Goal: Information Seeking & Learning: Learn about a topic

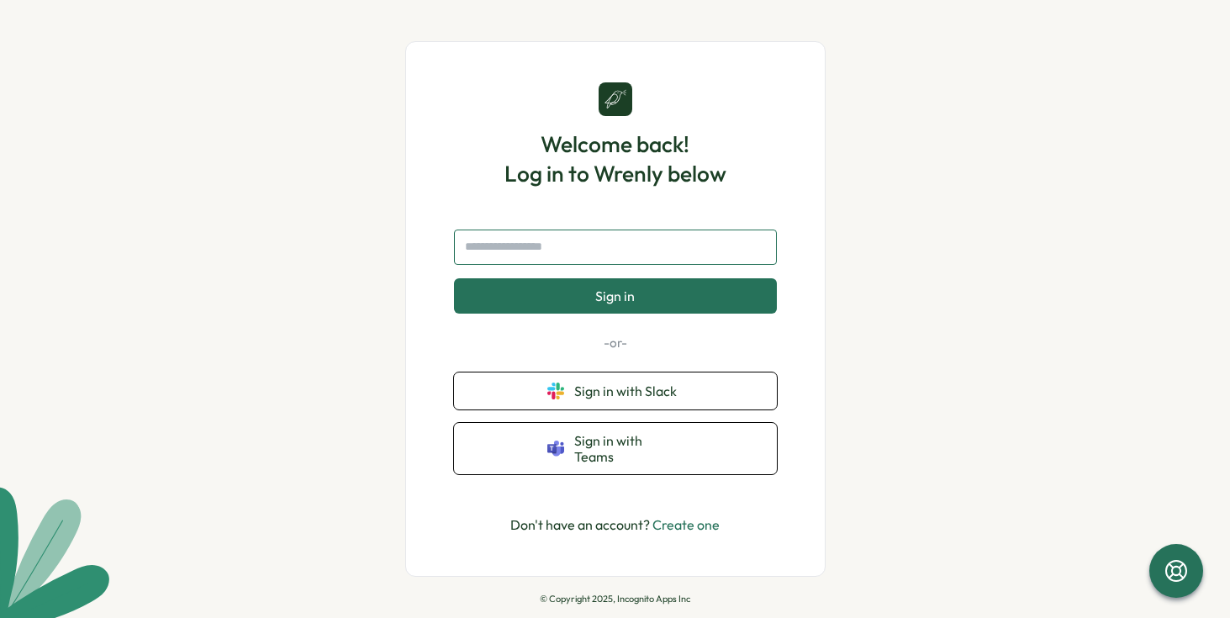
click at [629, 248] on input "text" at bounding box center [615, 247] width 323 height 35
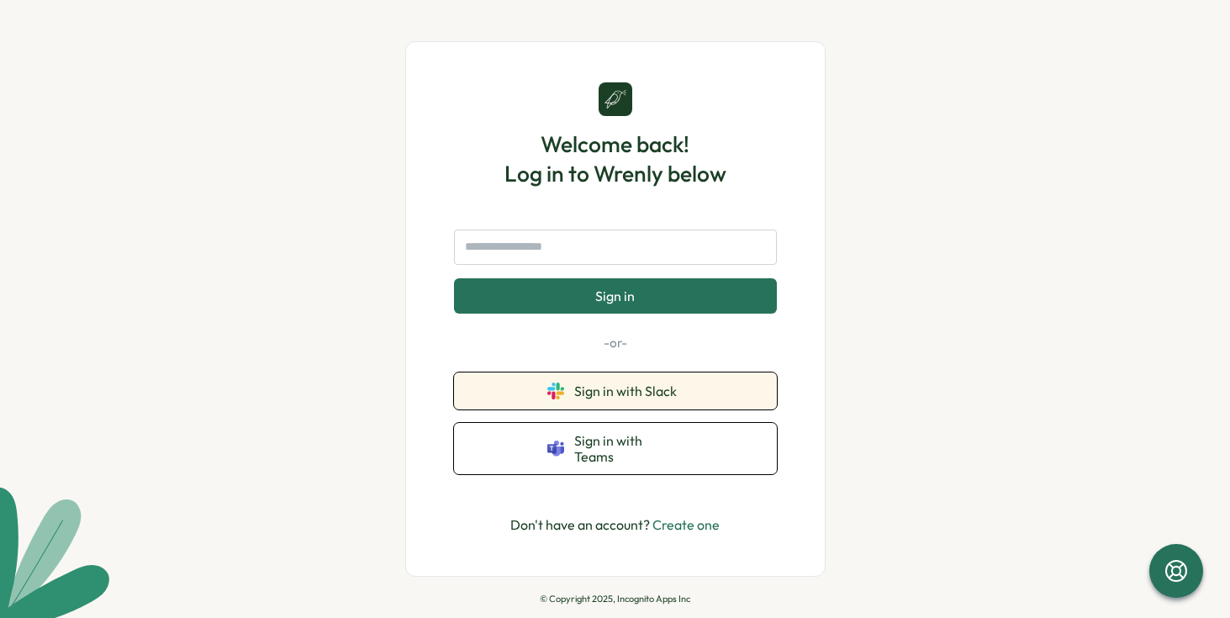
click at [673, 388] on button "Sign in with Slack" at bounding box center [615, 390] width 323 height 37
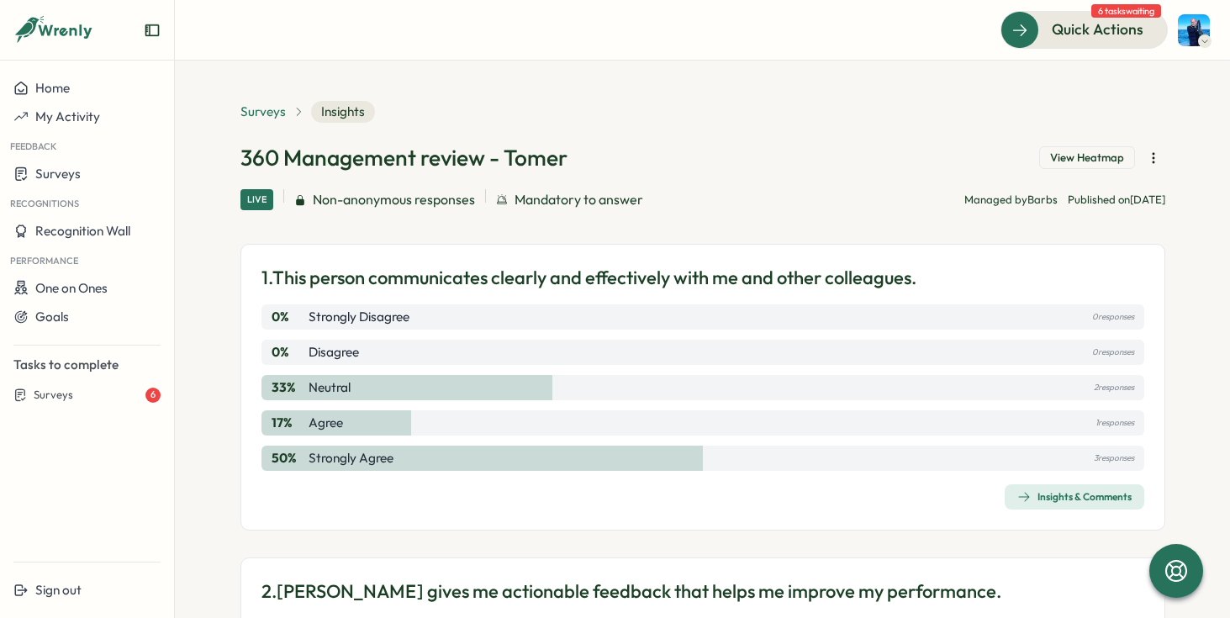
click at [275, 115] on span "Surveys" at bounding box center [262, 112] width 45 height 18
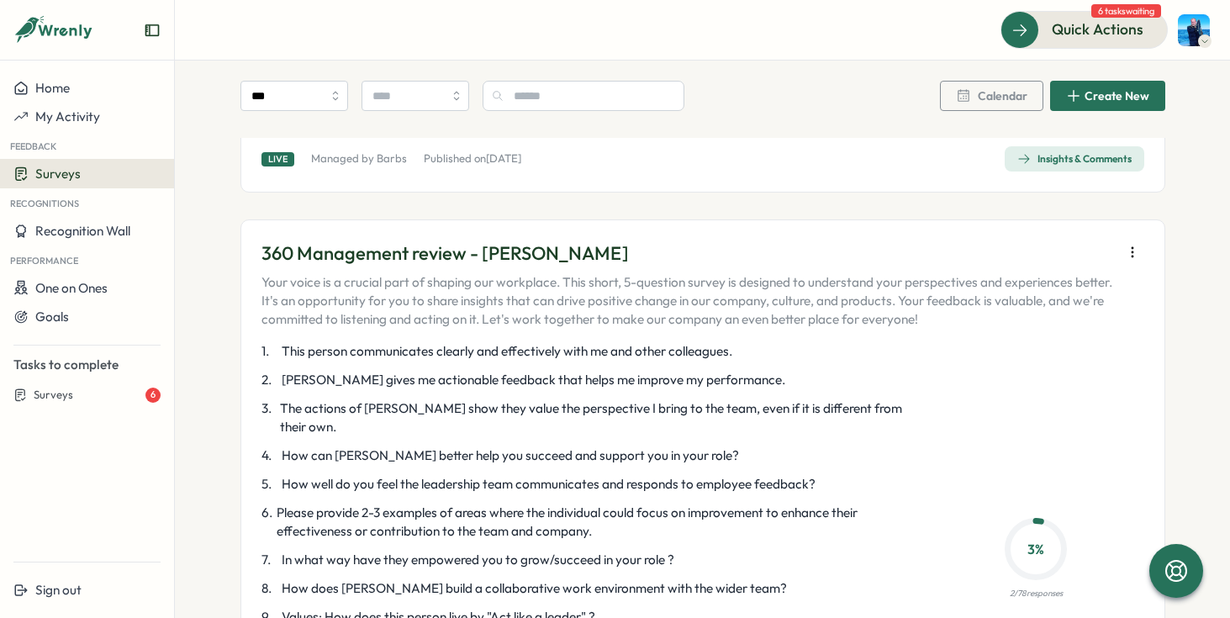
scroll to position [3150, 0]
click at [480, 241] on p "360 Management review - [PERSON_NAME]" at bounding box center [687, 254] width 852 height 26
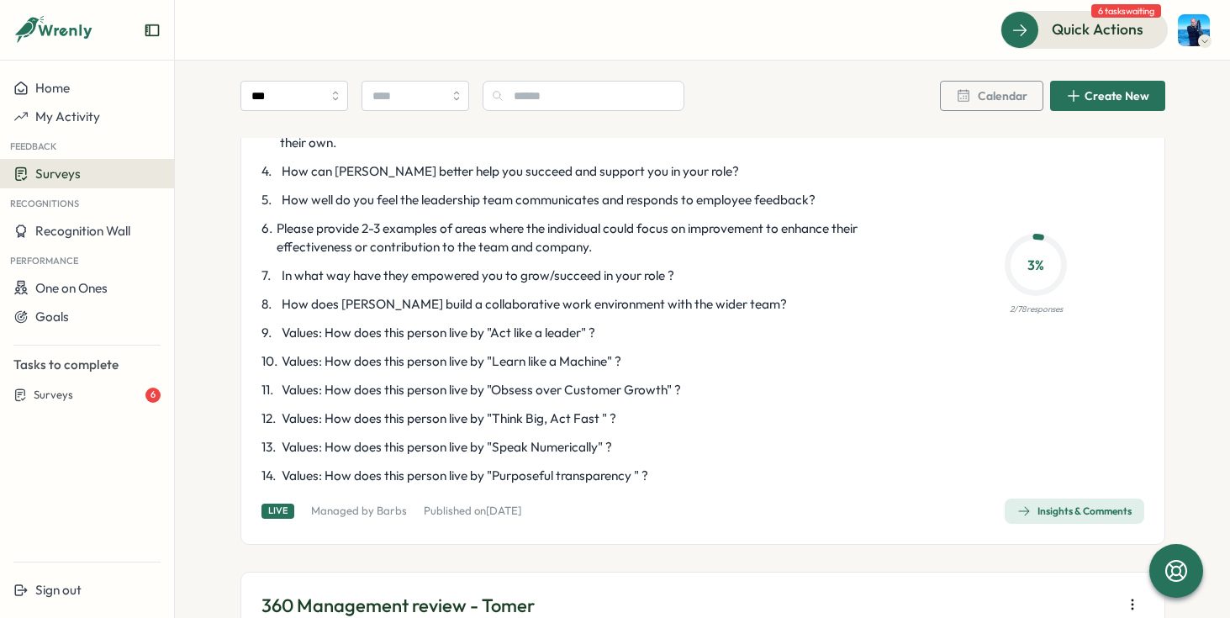
scroll to position [3456, 0]
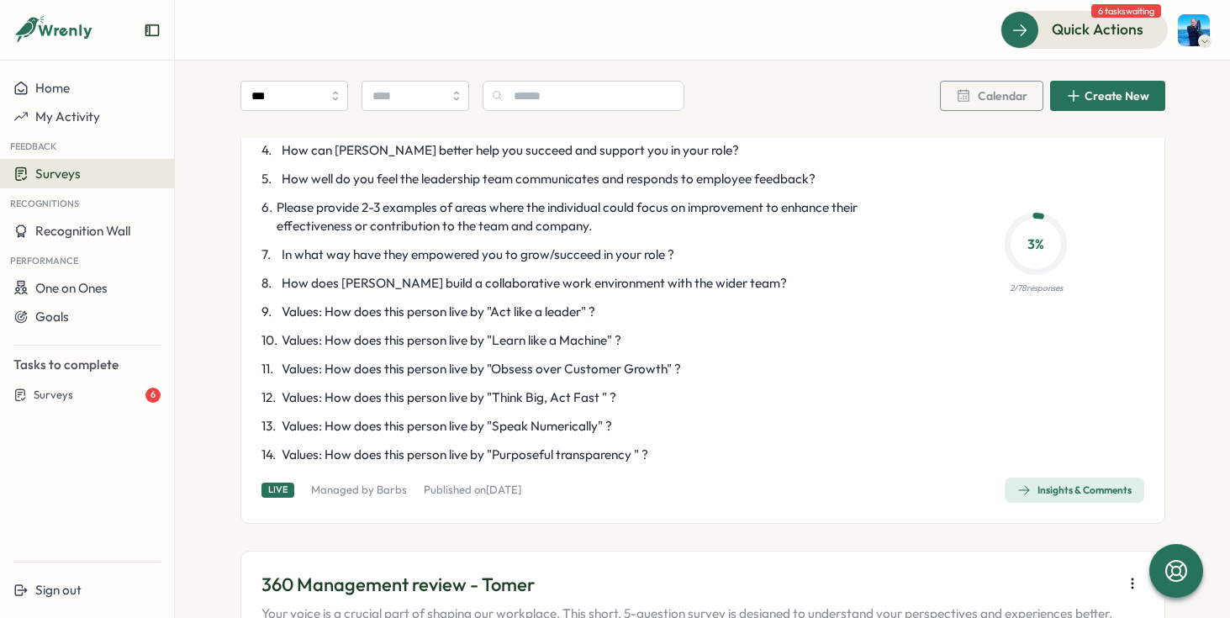
click at [1045, 483] on div "Insights & Comments" at bounding box center [1074, 489] width 114 height 13
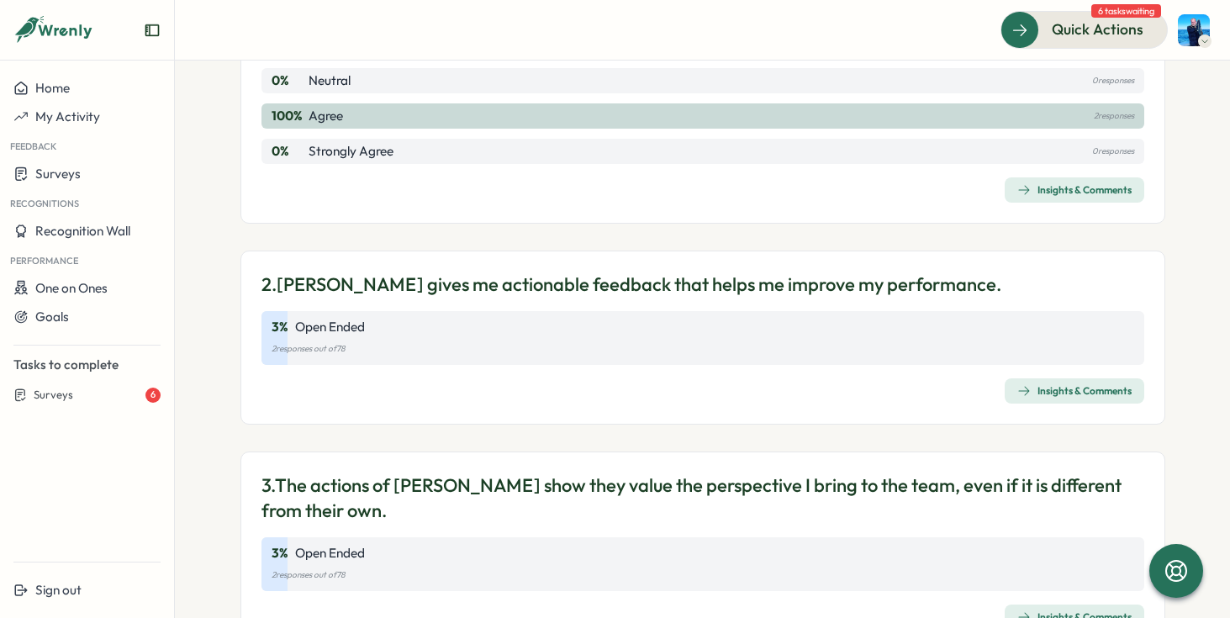
scroll to position [472, 0]
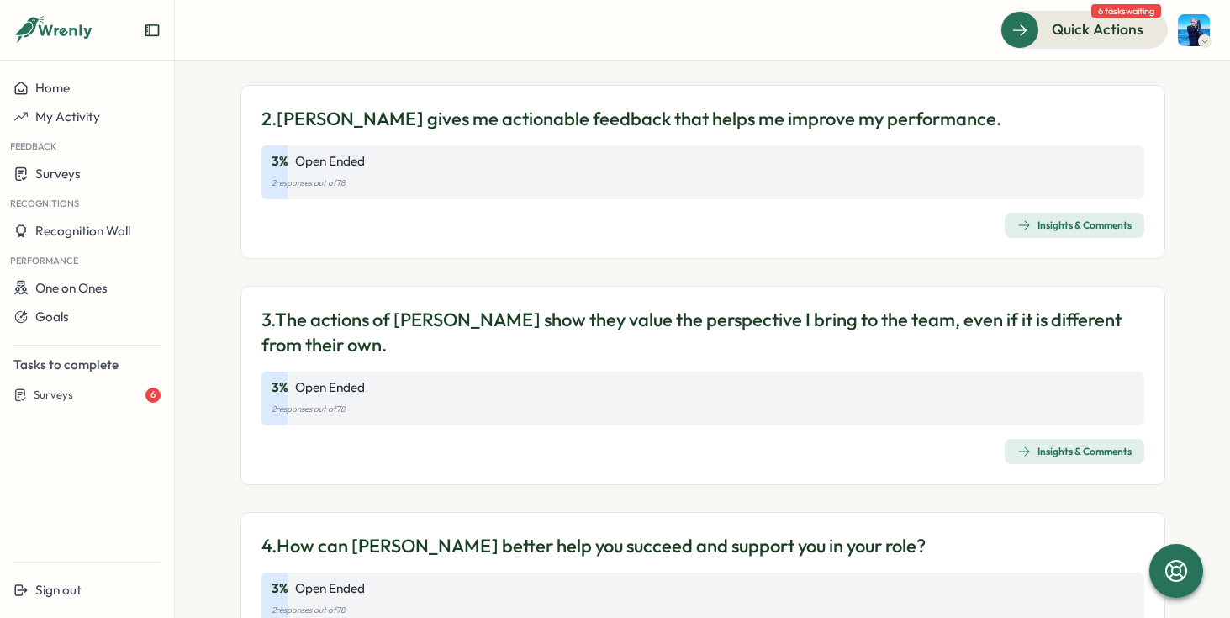
click at [1074, 232] on span "Insights & Comments" at bounding box center [1074, 226] width 114 height 24
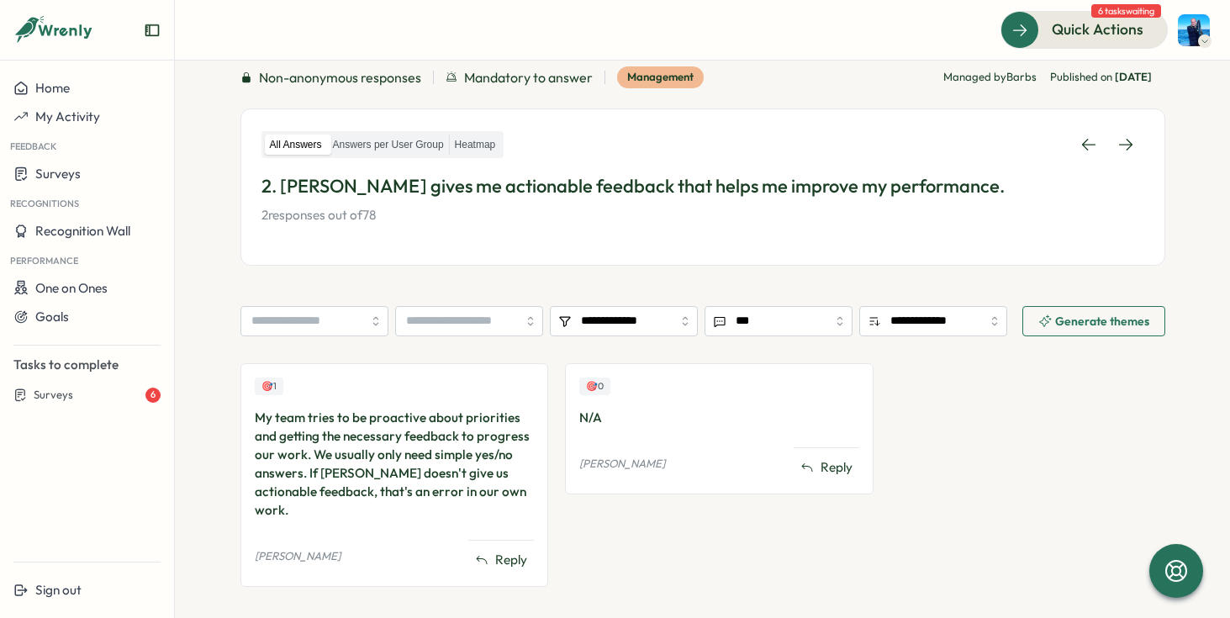
scroll to position [124, 0]
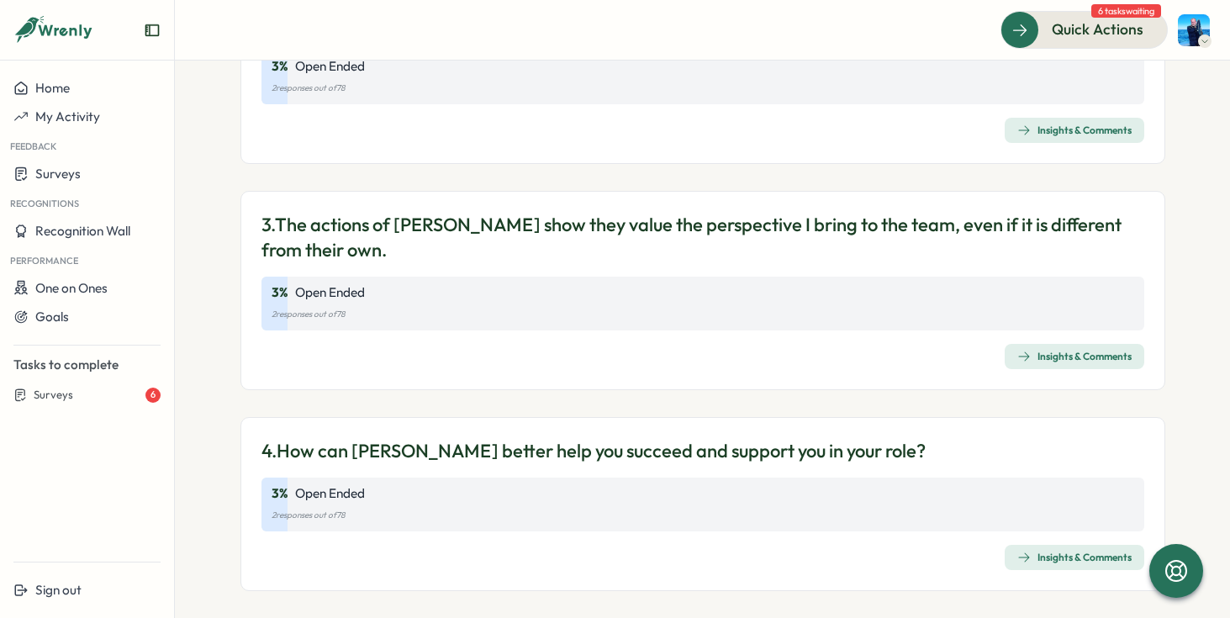
scroll to position [571, 0]
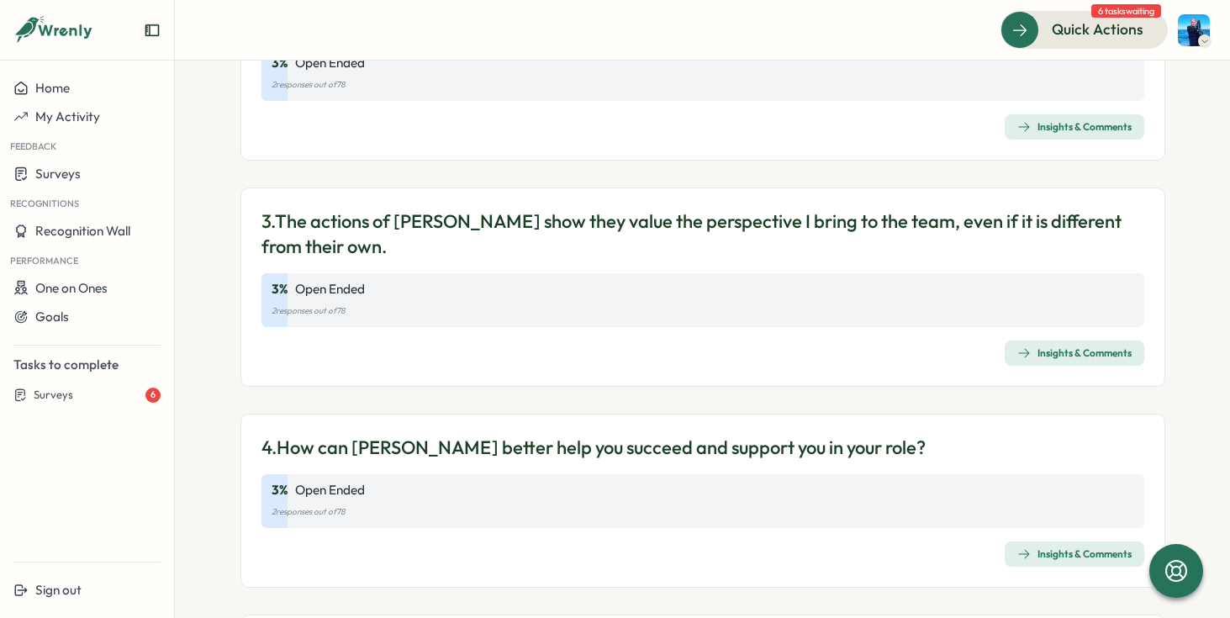
click at [1042, 361] on span "Insights & Comments" at bounding box center [1074, 353] width 114 height 24
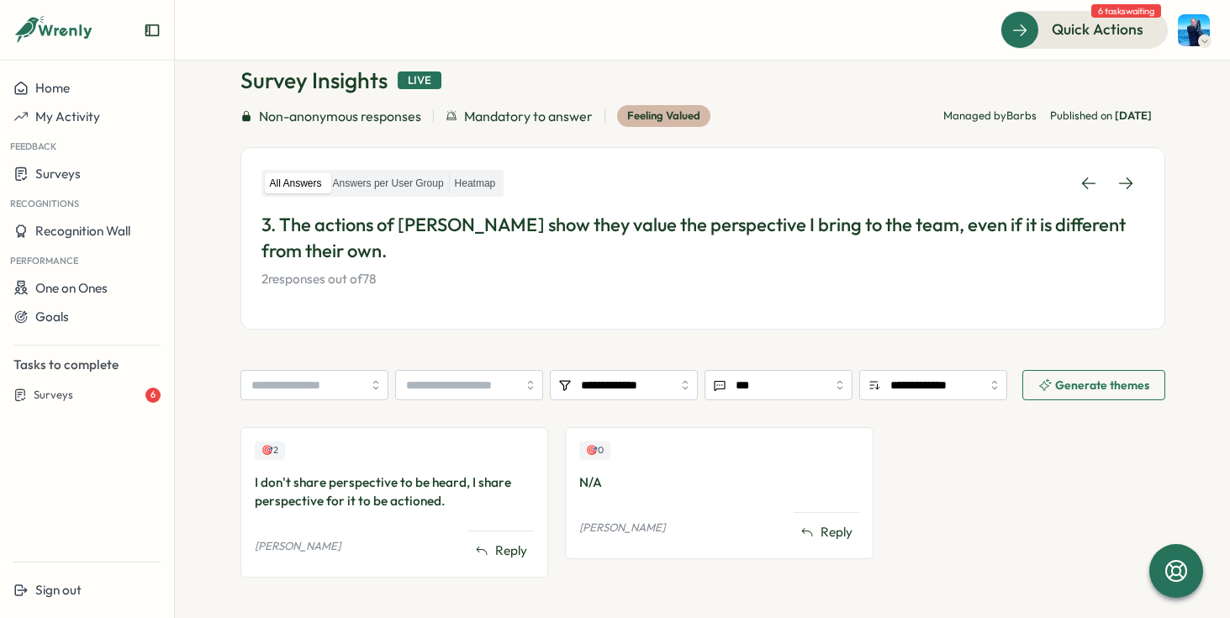
scroll to position [145, 0]
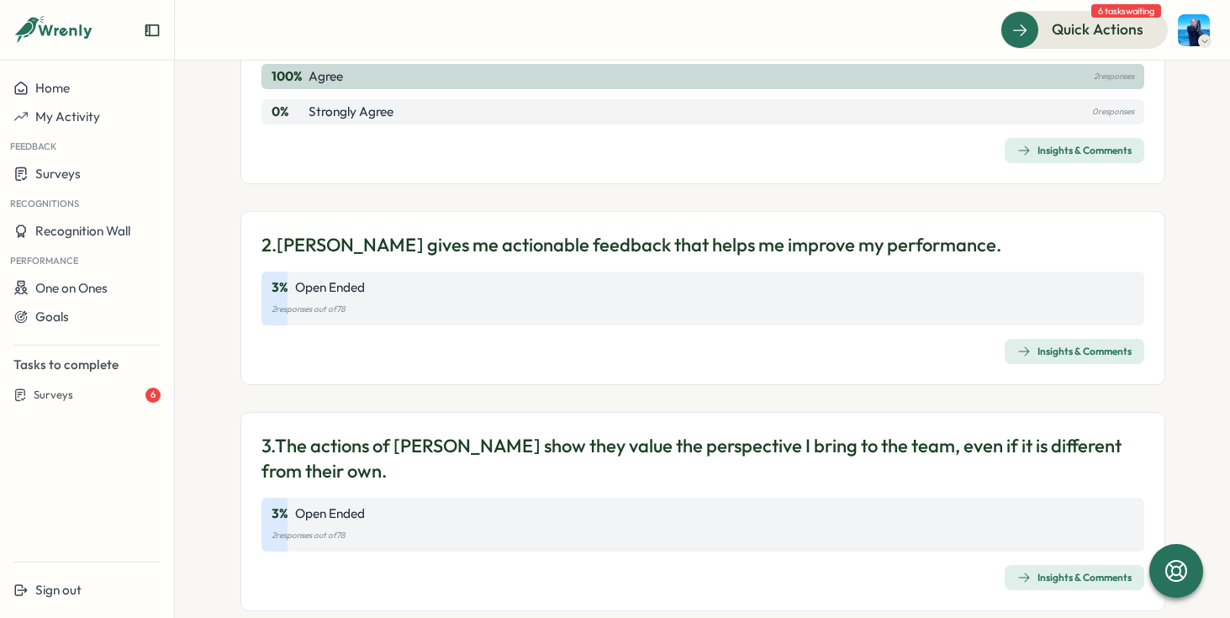
scroll to position [348, 0]
click at [1042, 355] on div "Insights & Comments" at bounding box center [1074, 349] width 114 height 13
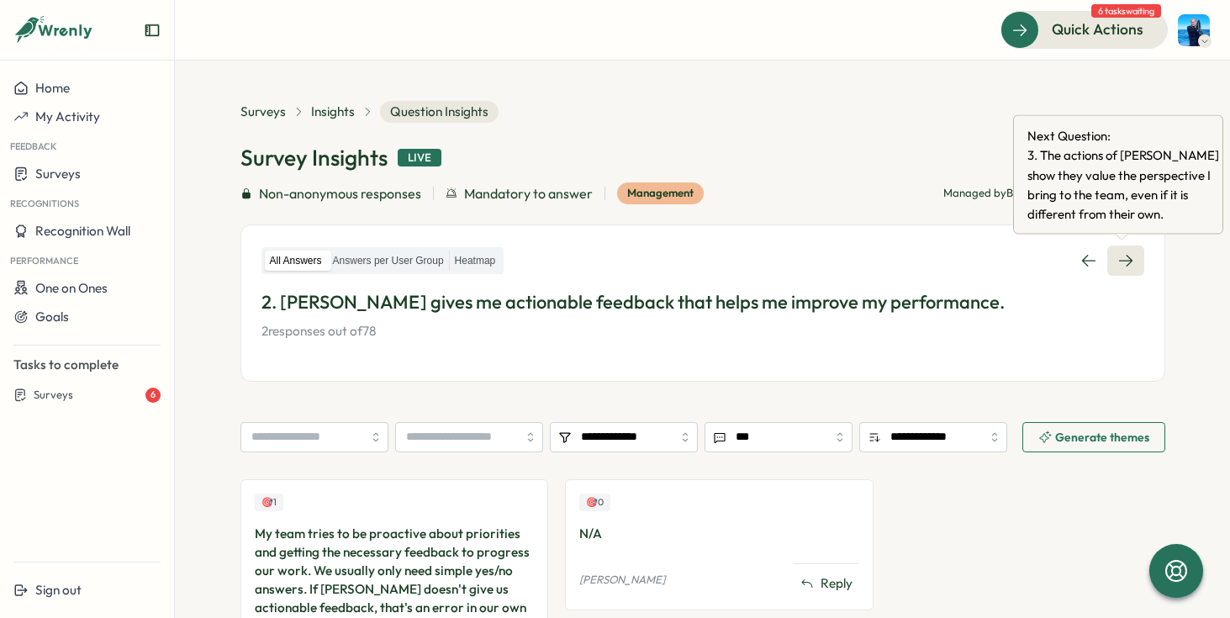
click at [1117, 261] on icon at bounding box center [1125, 260] width 17 height 17
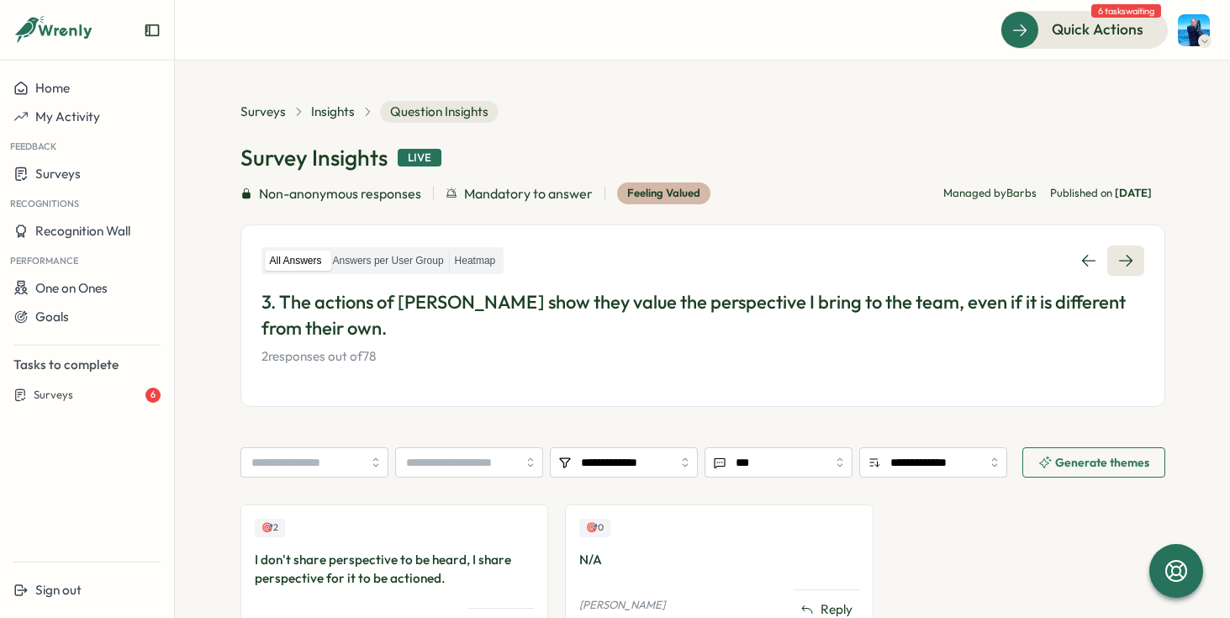
click at [1117, 261] on icon at bounding box center [1125, 260] width 17 height 17
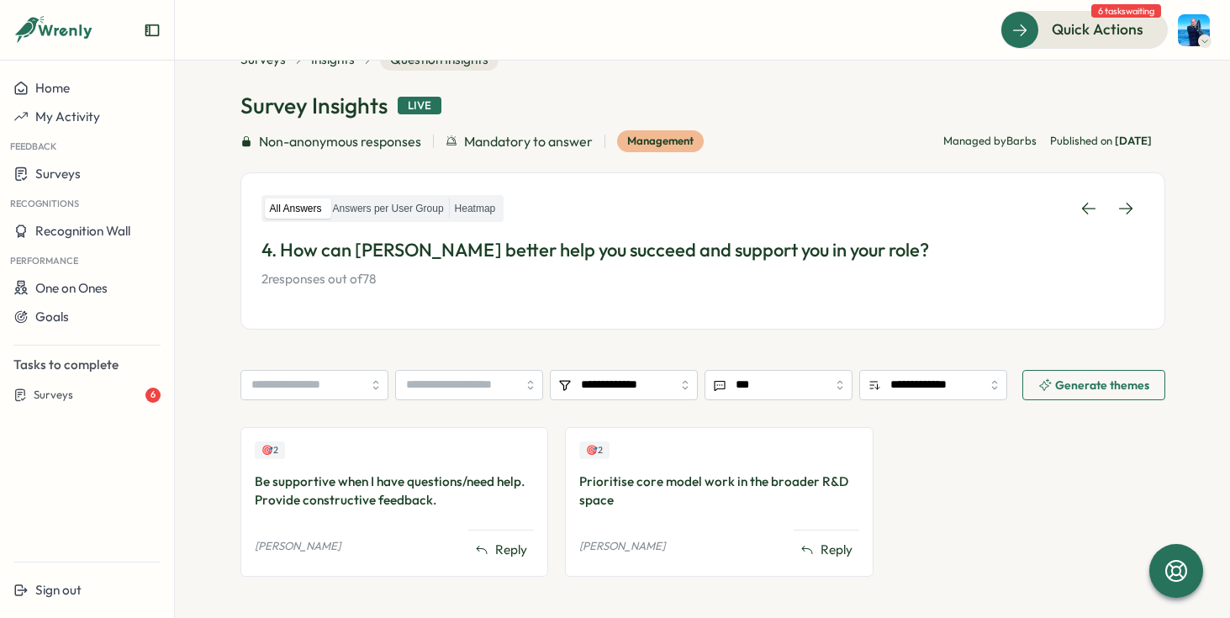
scroll to position [119, 0]
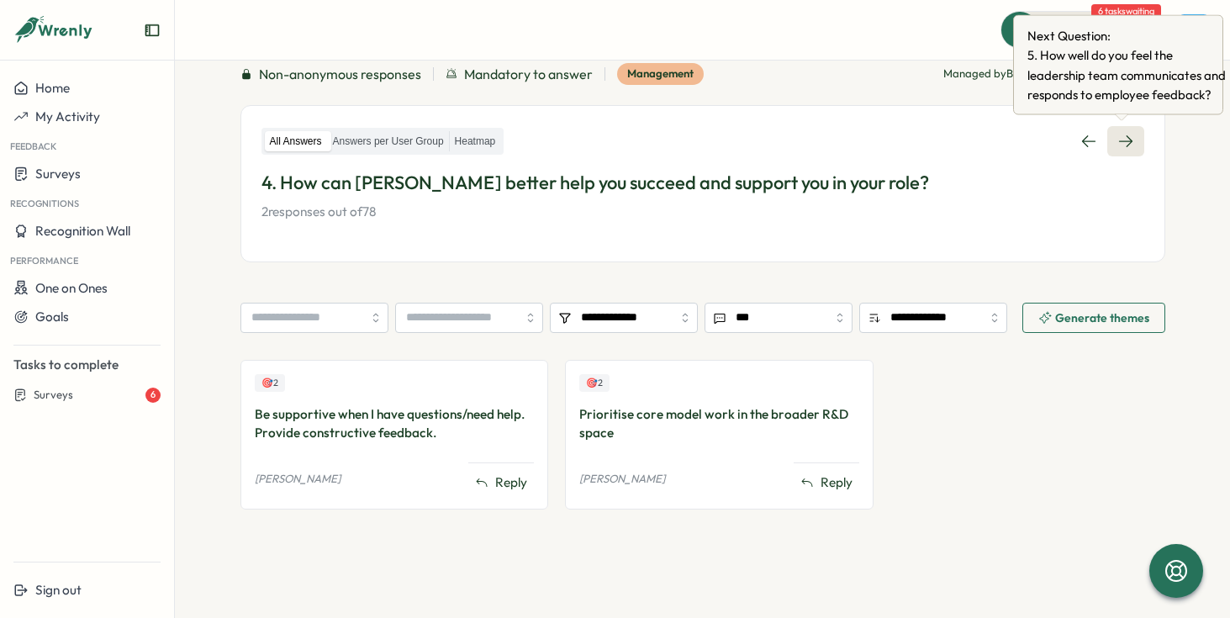
click at [1120, 146] on icon at bounding box center [1125, 141] width 17 height 17
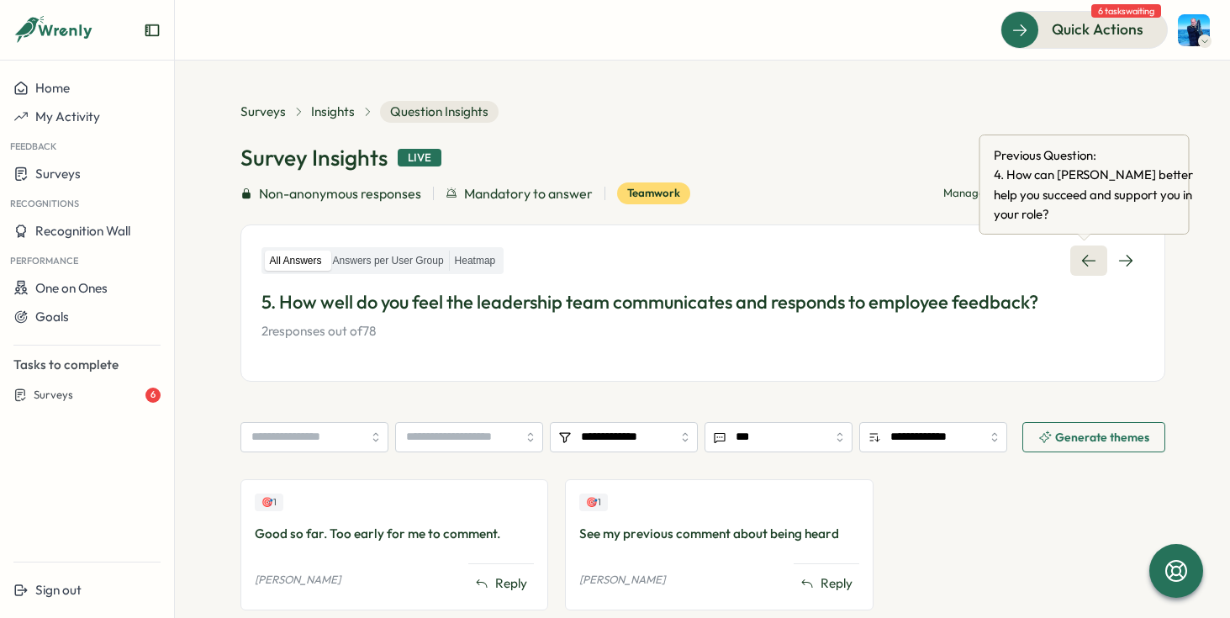
click at [1074, 255] on link at bounding box center [1088, 260] width 37 height 30
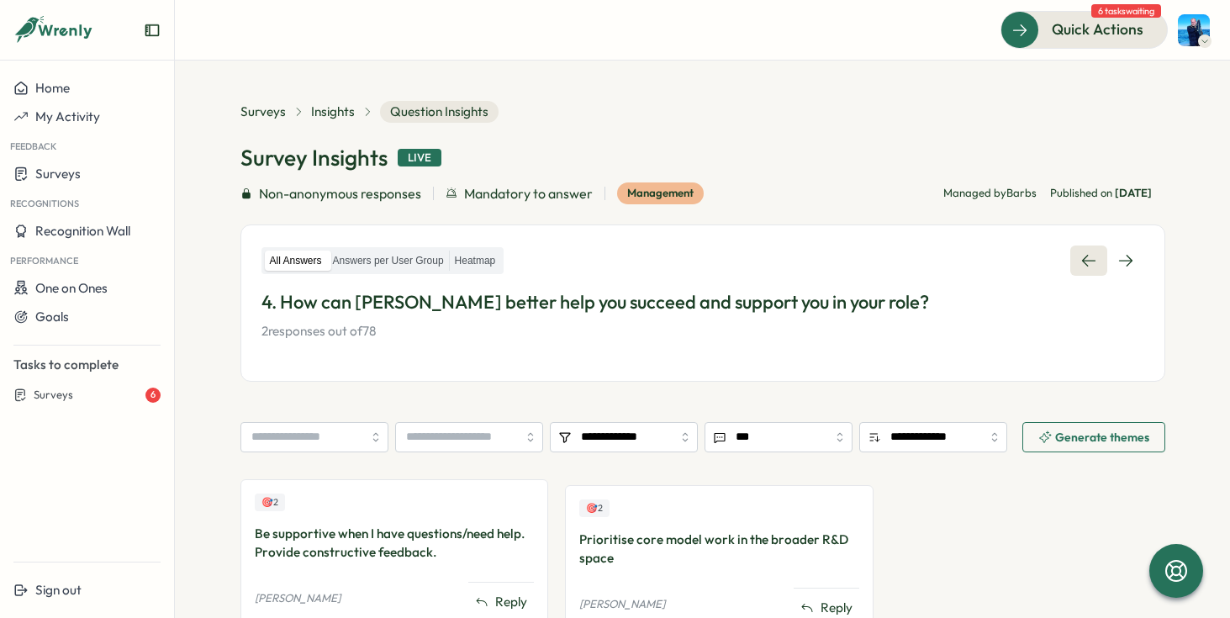
scroll to position [119, 0]
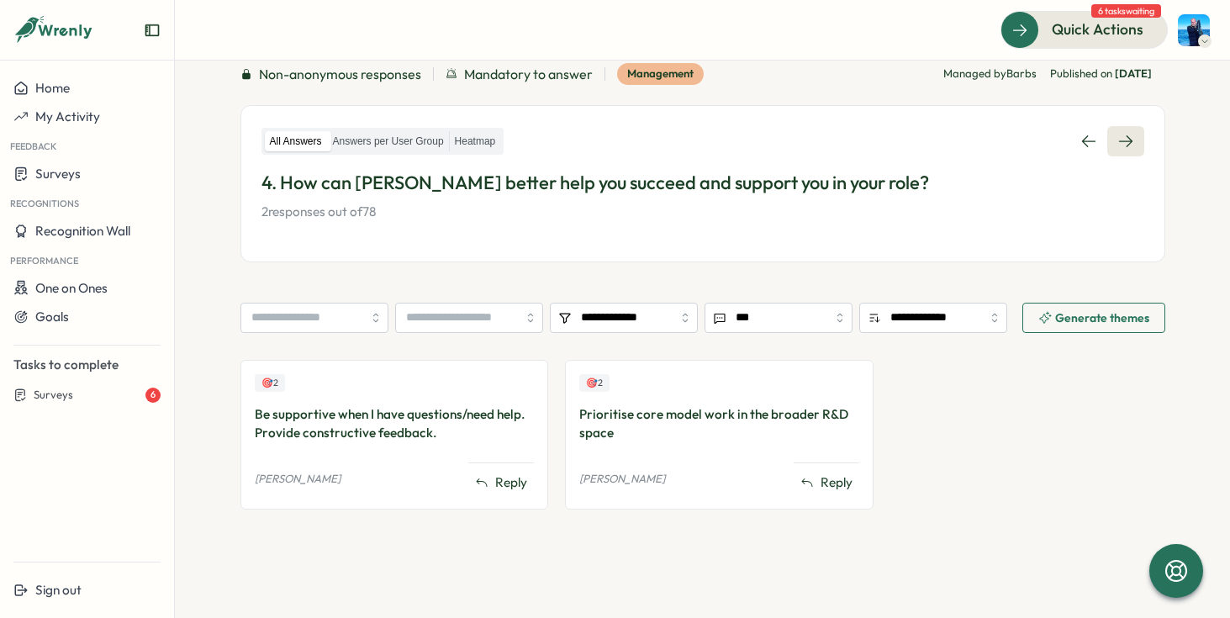
click at [1125, 139] on icon at bounding box center [1125, 141] width 17 height 17
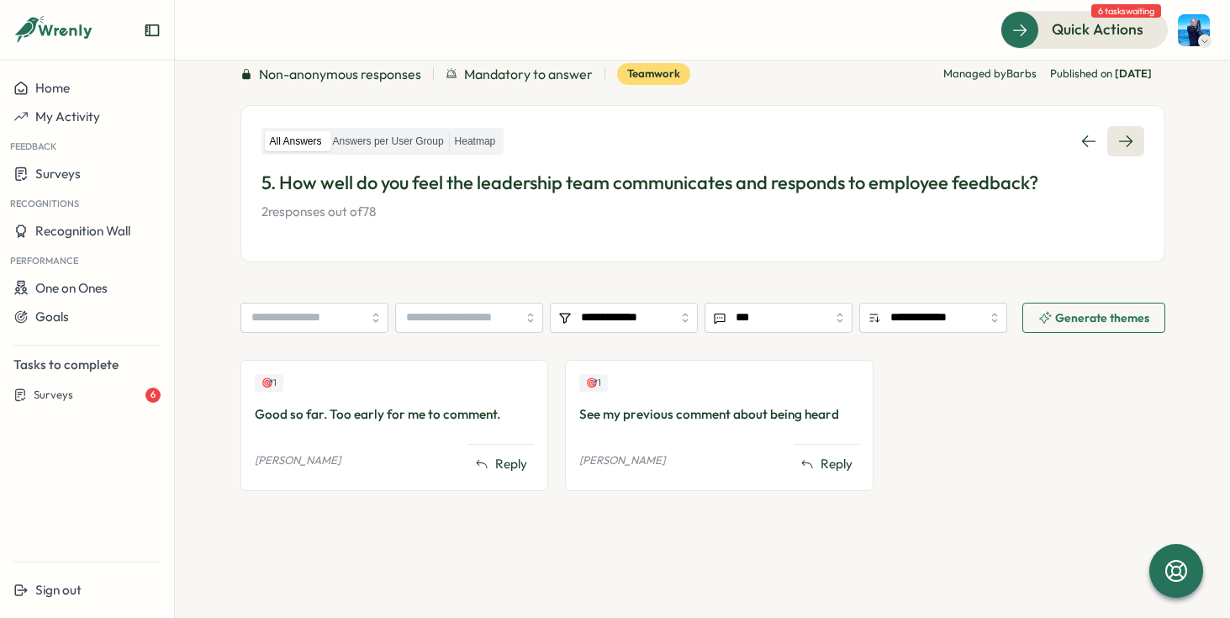
click at [1125, 140] on icon at bounding box center [1125, 141] width 17 height 17
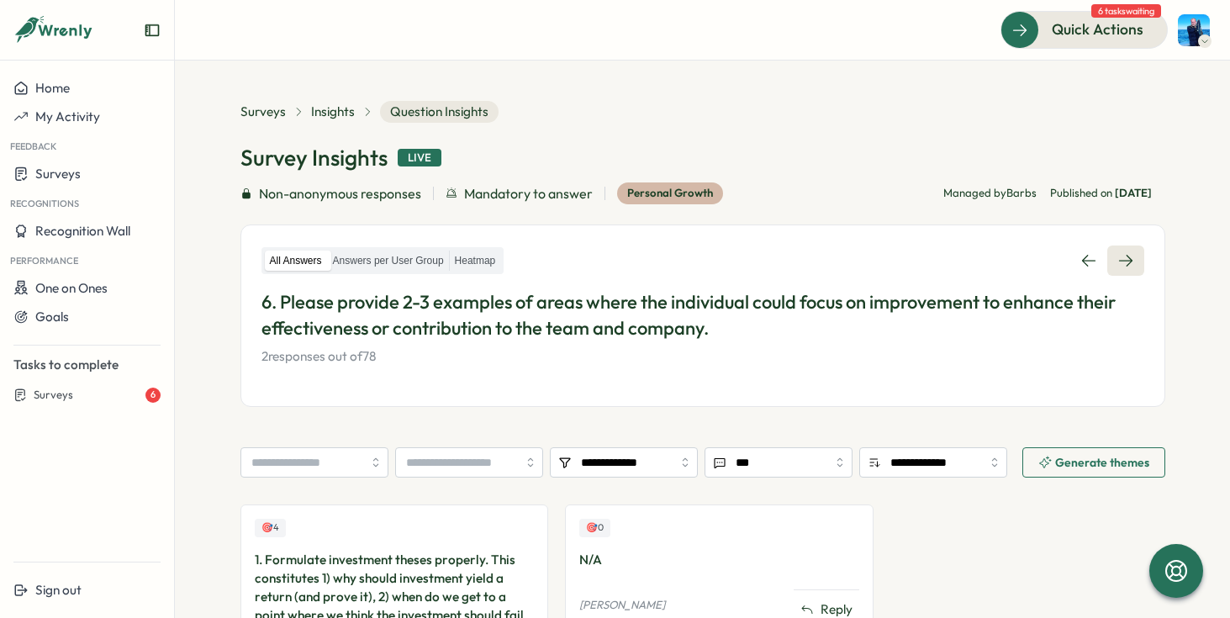
click at [1121, 273] on link at bounding box center [1125, 260] width 37 height 30
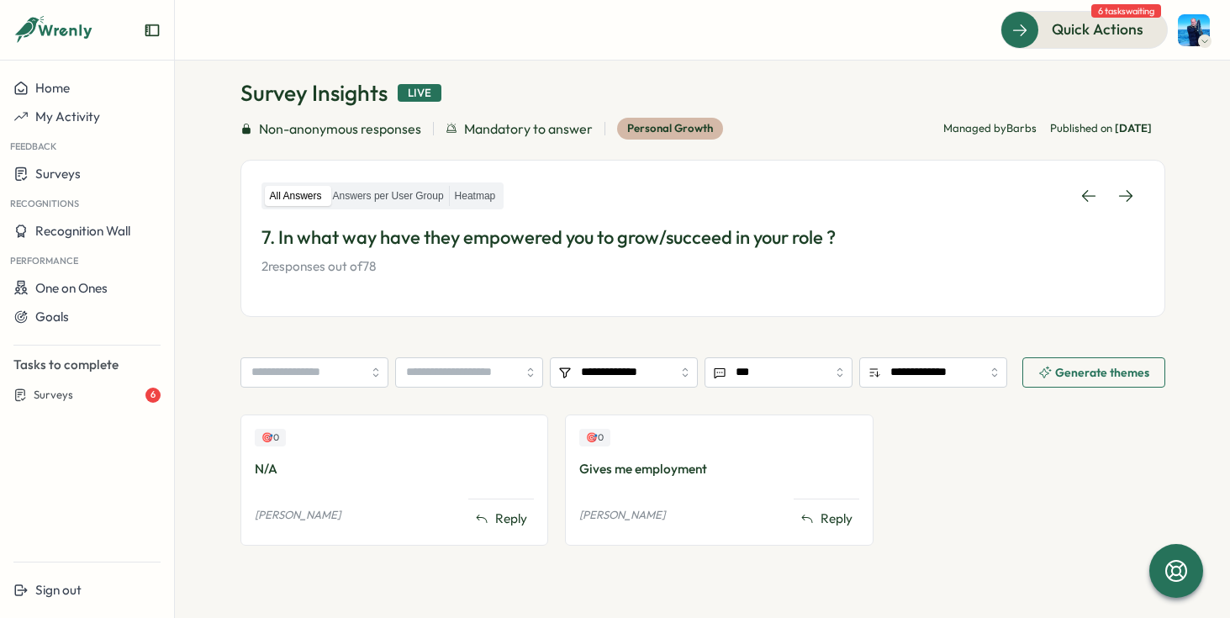
scroll to position [119, 0]
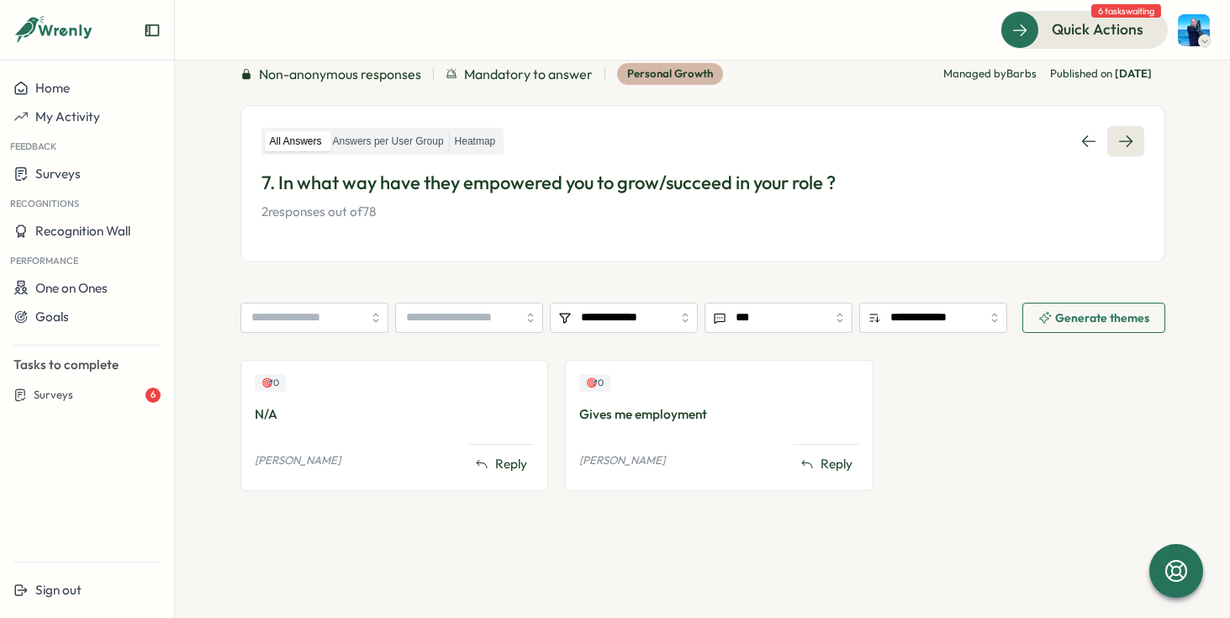
click at [1127, 147] on icon at bounding box center [1125, 141] width 17 height 17
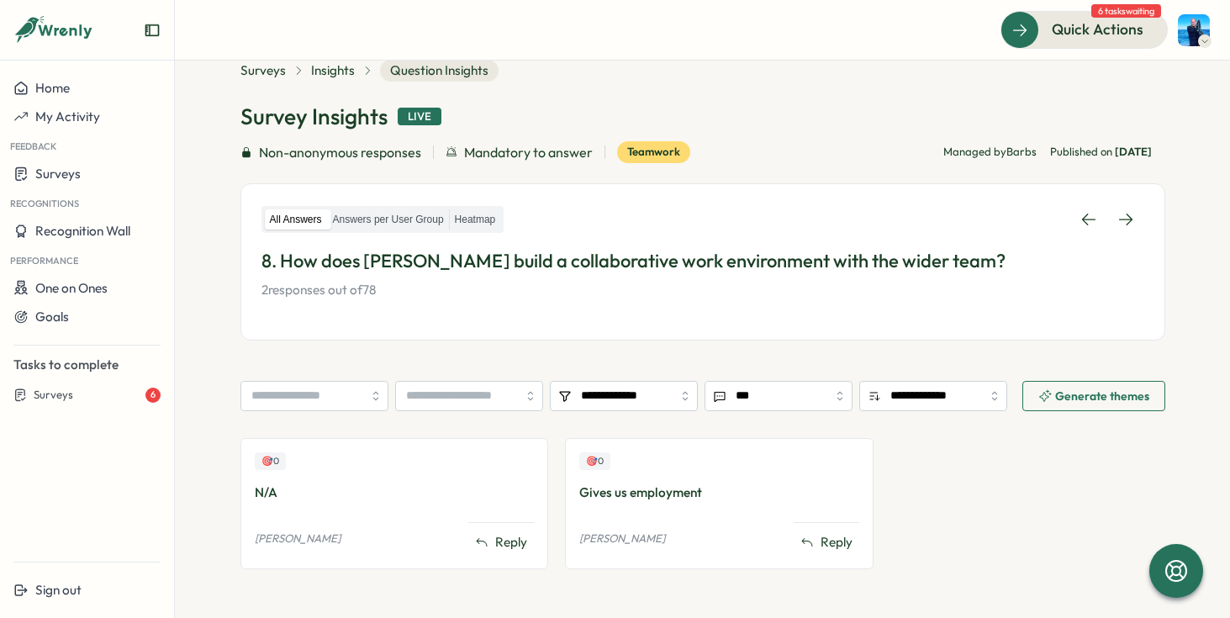
scroll to position [119, 0]
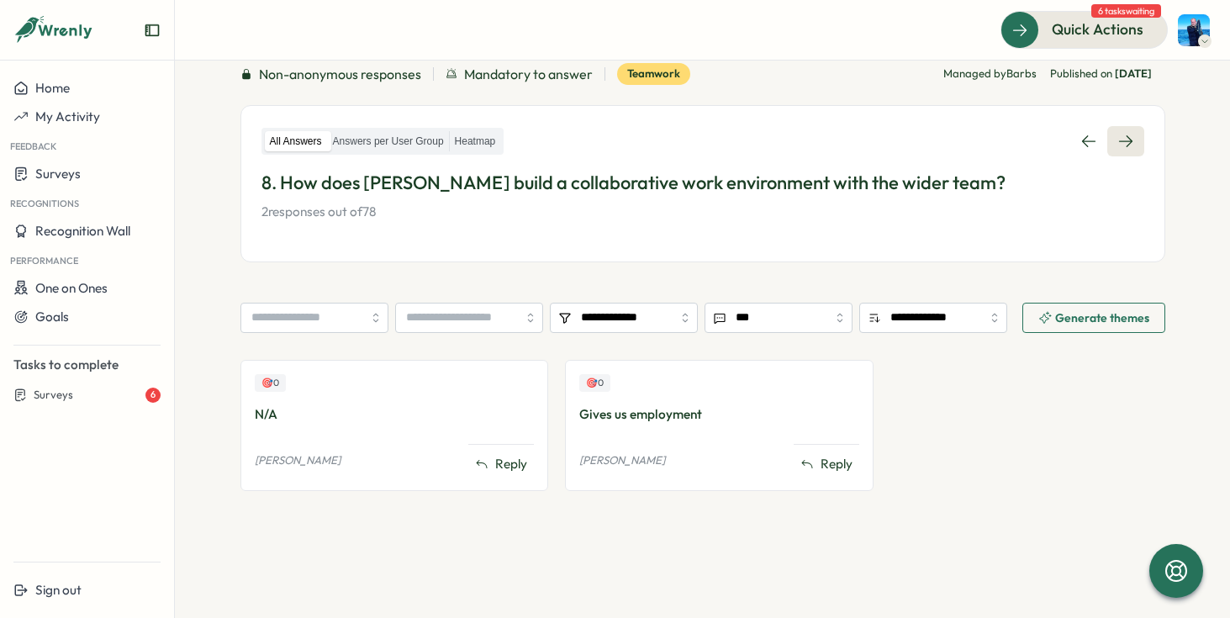
click at [1128, 145] on icon at bounding box center [1125, 141] width 17 height 17
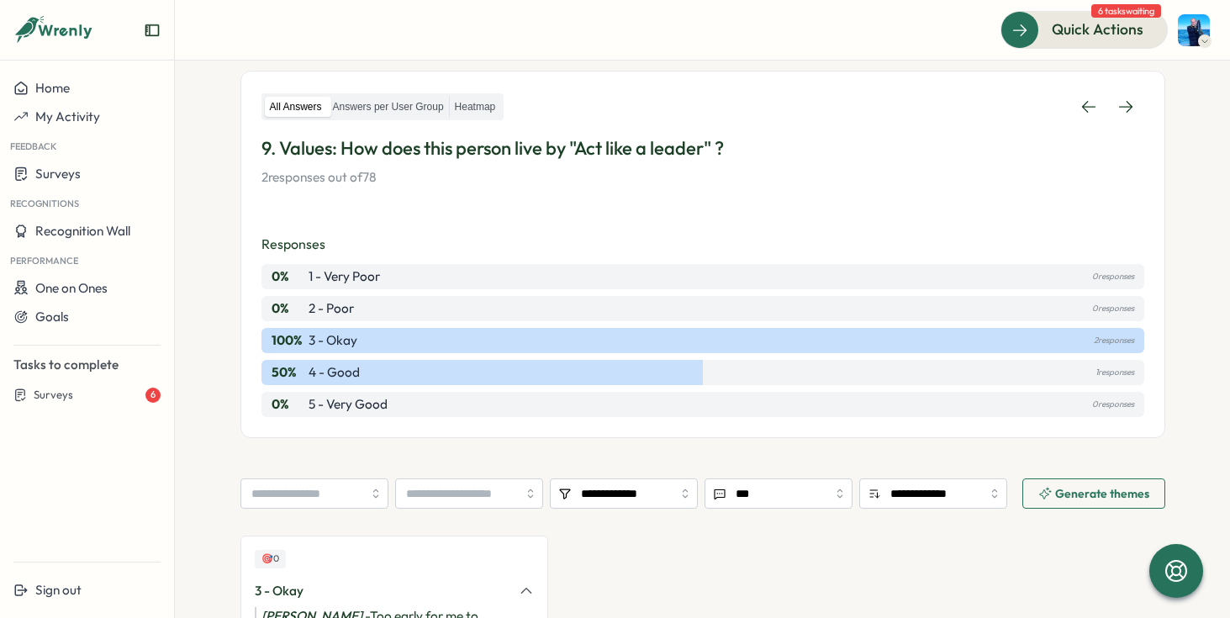
scroll to position [148, 0]
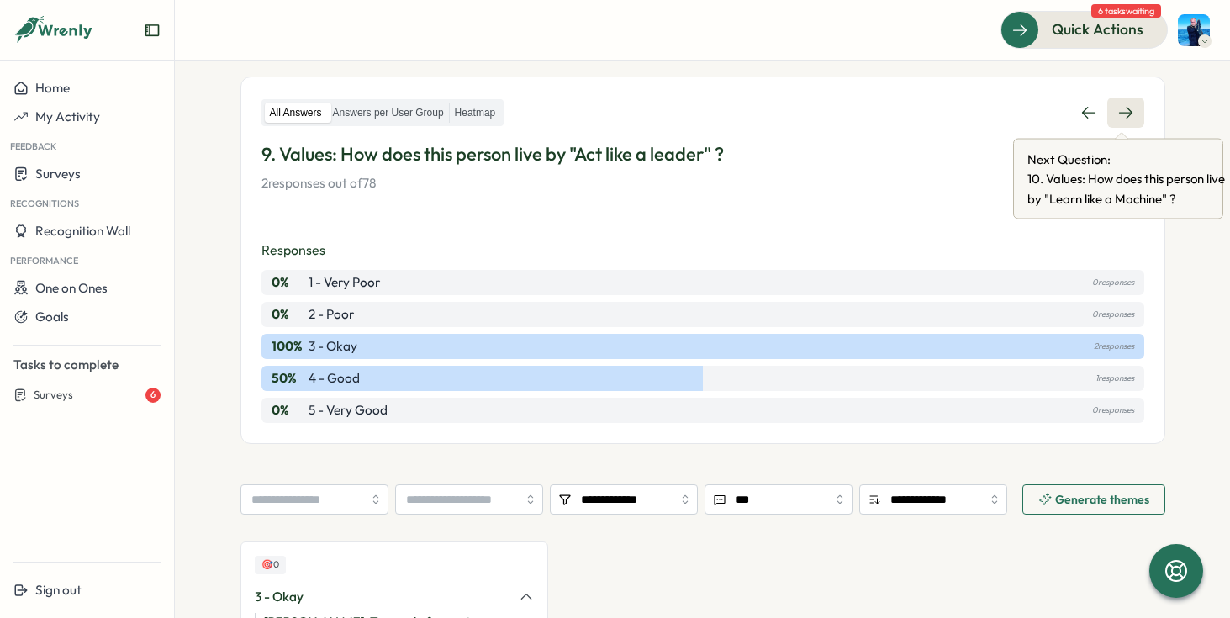
click at [1120, 113] on icon at bounding box center [1125, 112] width 17 height 17
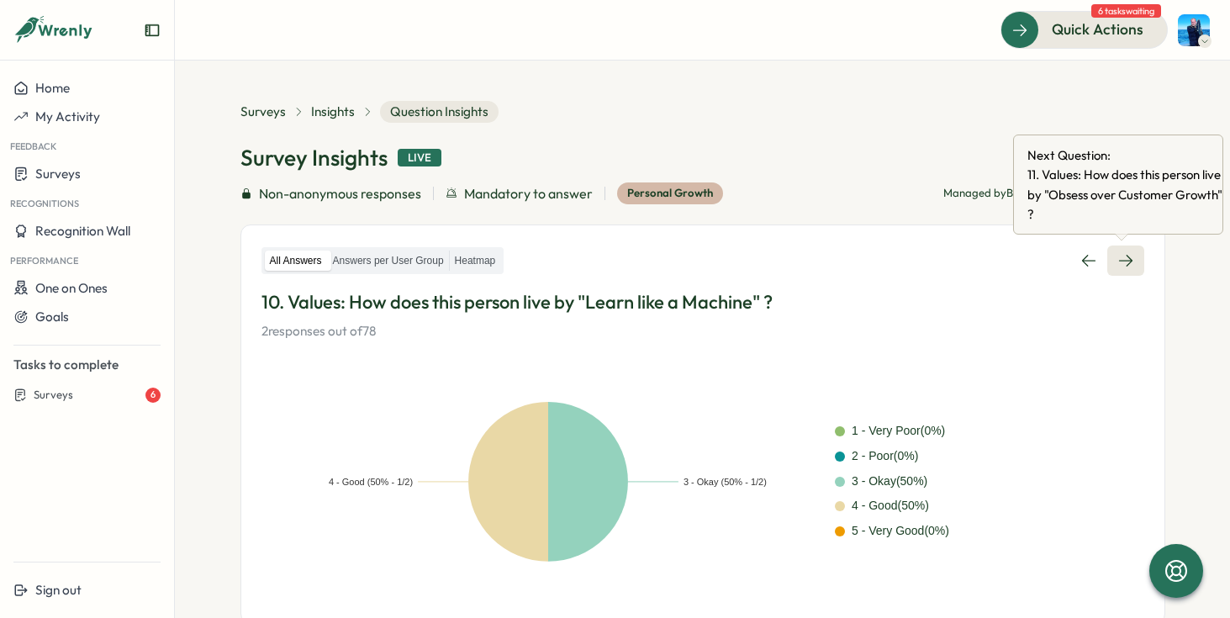
click at [1136, 259] on link at bounding box center [1125, 260] width 37 height 30
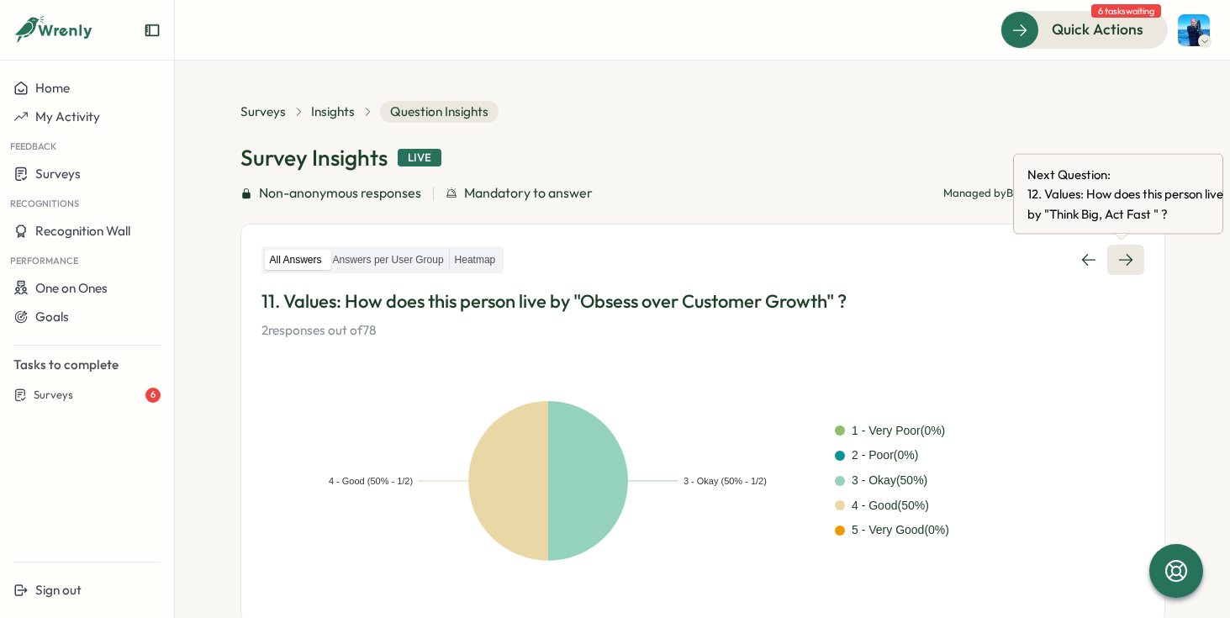
click at [1136, 262] on link at bounding box center [1125, 260] width 37 height 30
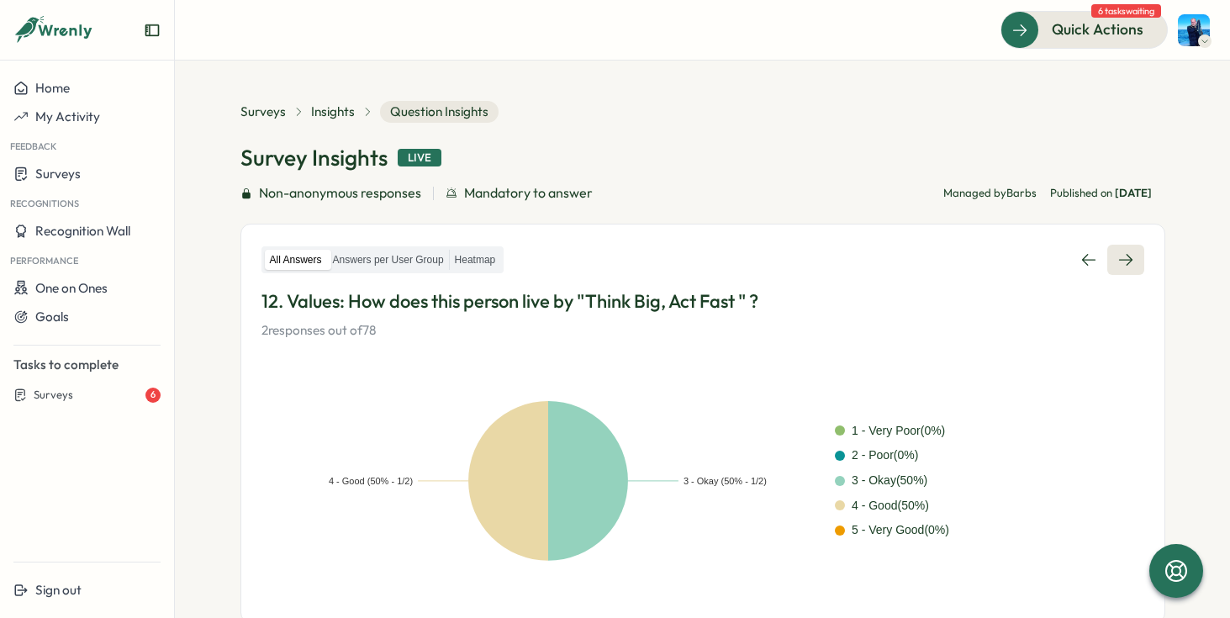
click at [1128, 255] on icon at bounding box center [1125, 259] width 17 height 17
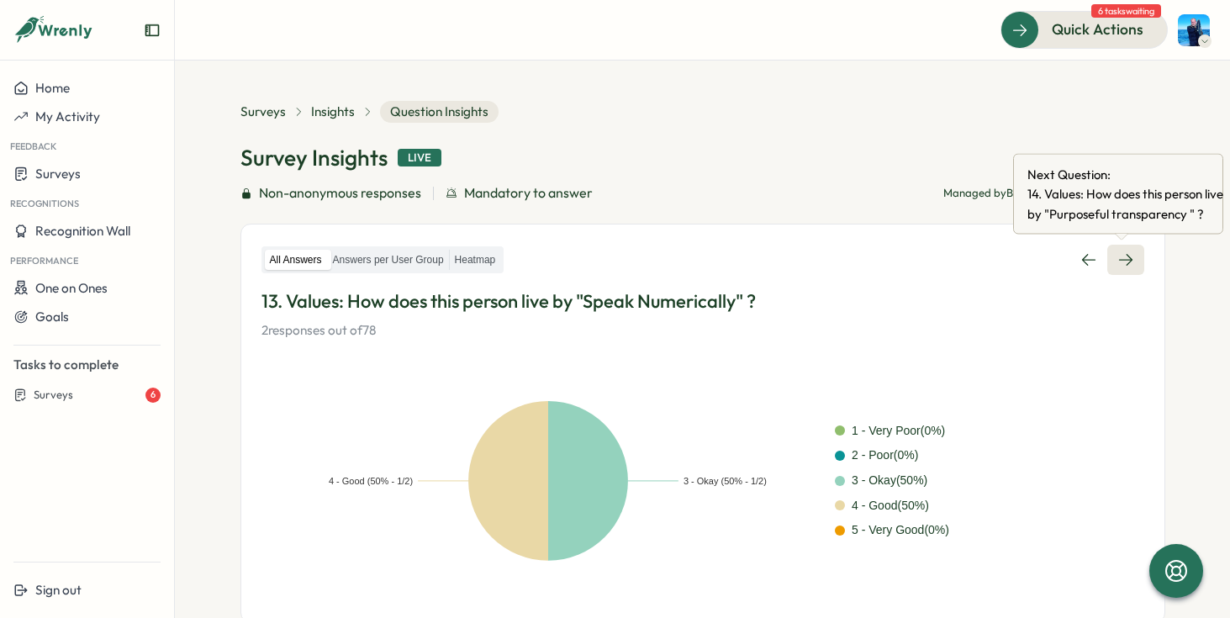
click at [1121, 252] on icon at bounding box center [1125, 259] width 17 height 17
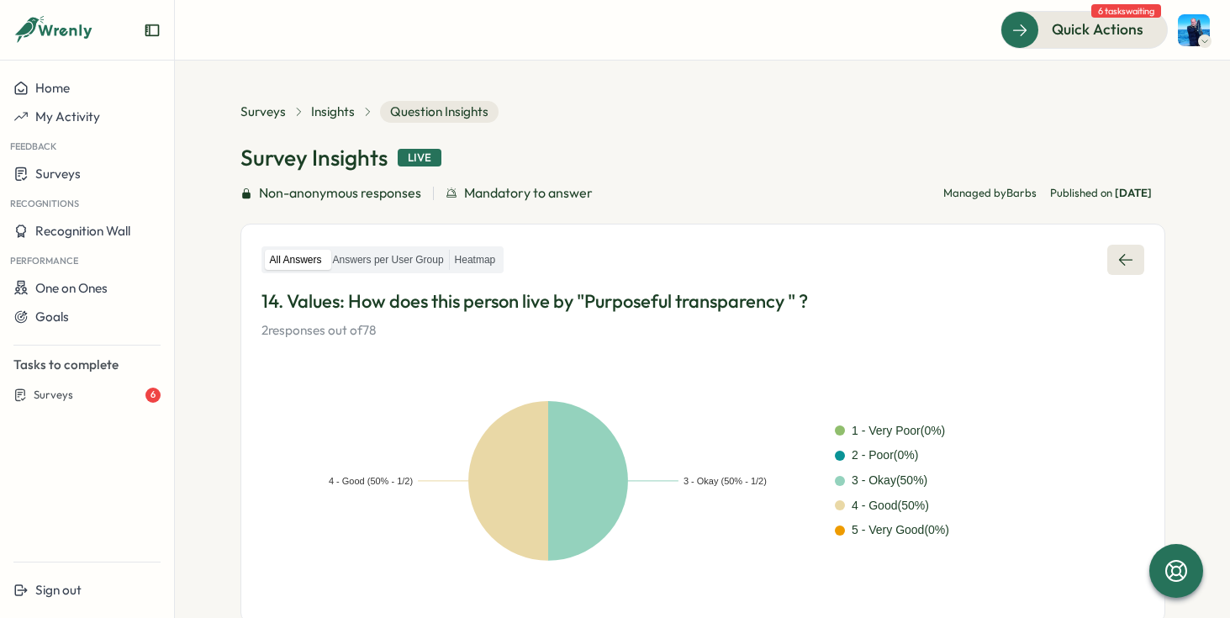
click at [1124, 256] on icon at bounding box center [1125, 259] width 17 height 17
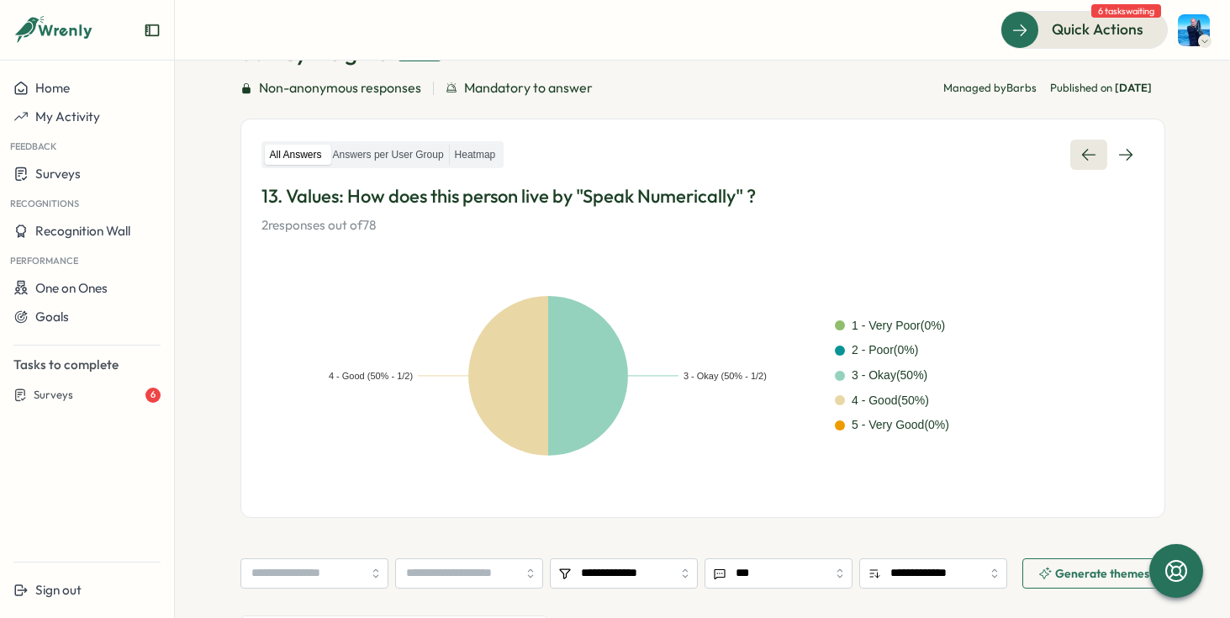
scroll to position [71, 0]
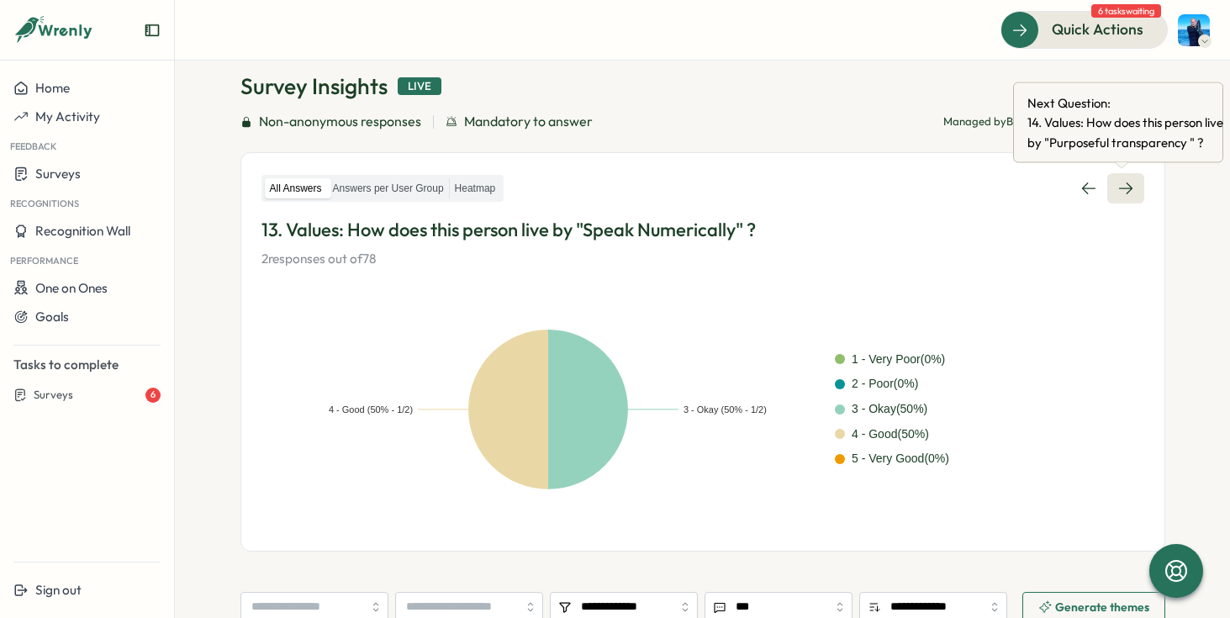
click at [1124, 177] on link at bounding box center [1125, 188] width 37 height 30
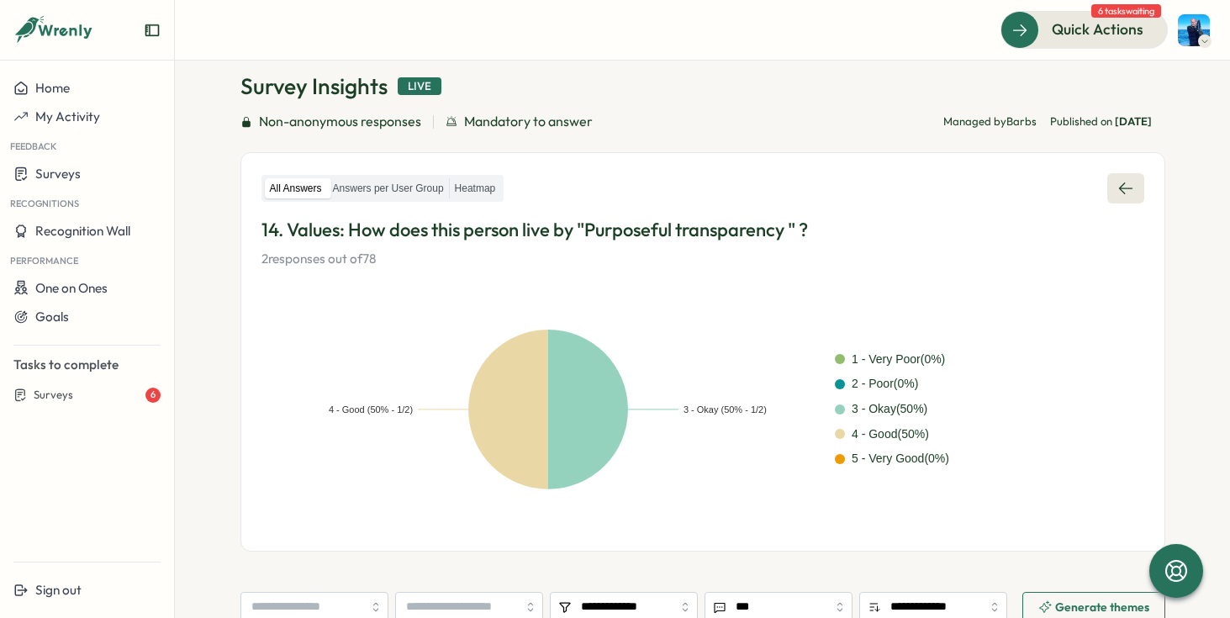
click at [1124, 177] on link at bounding box center [1125, 188] width 37 height 30
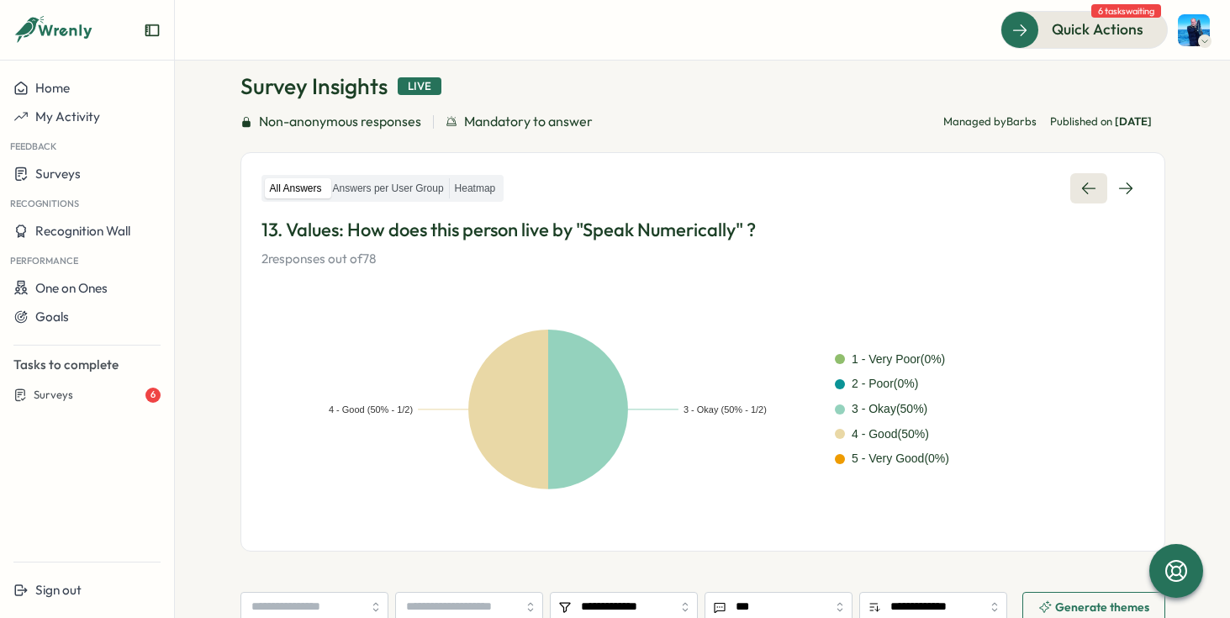
click at [1124, 177] on link at bounding box center [1125, 188] width 37 height 30
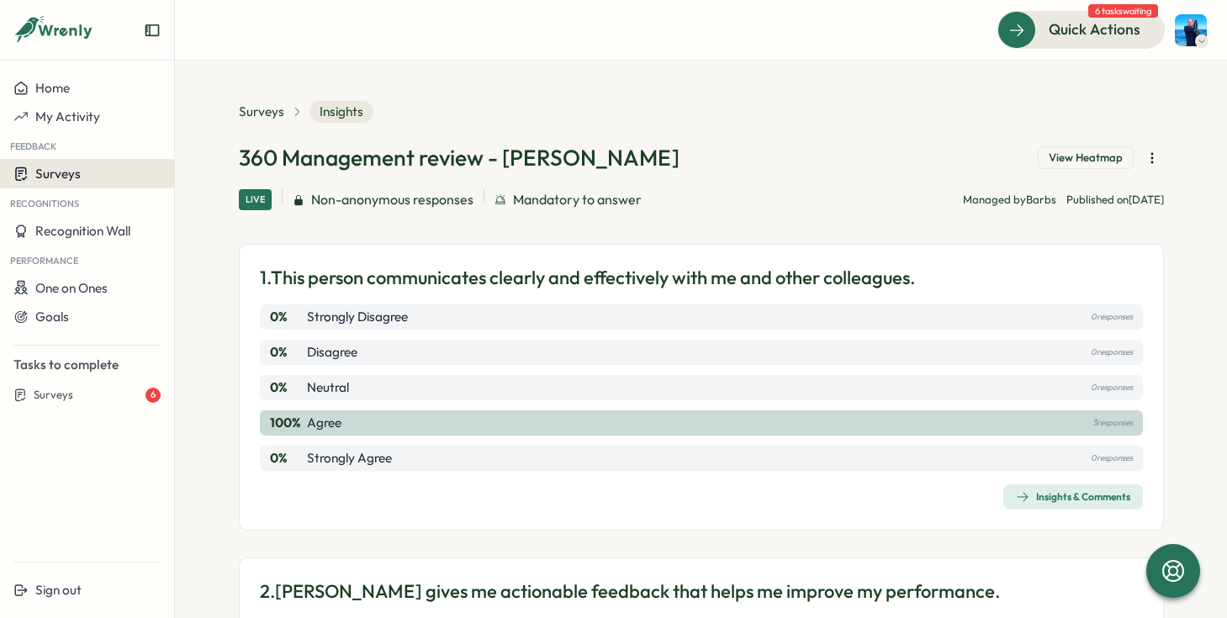
click at [73, 187] on div "Home My Activity Feedback Surveys Recognitions Recognition Wall Performance One…" at bounding box center [87, 241] width 174 height 335
click at [47, 170] on span "Surveys" at bounding box center [57, 174] width 45 height 16
click at [256, 114] on span "Surveys" at bounding box center [261, 112] width 45 height 18
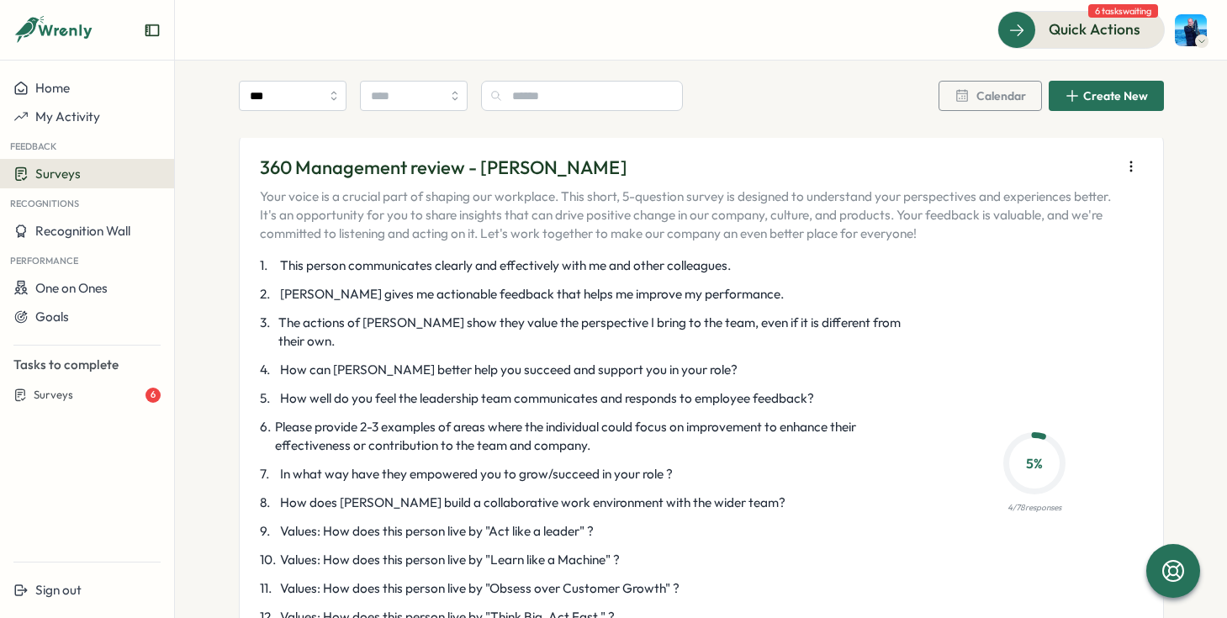
scroll to position [714, 0]
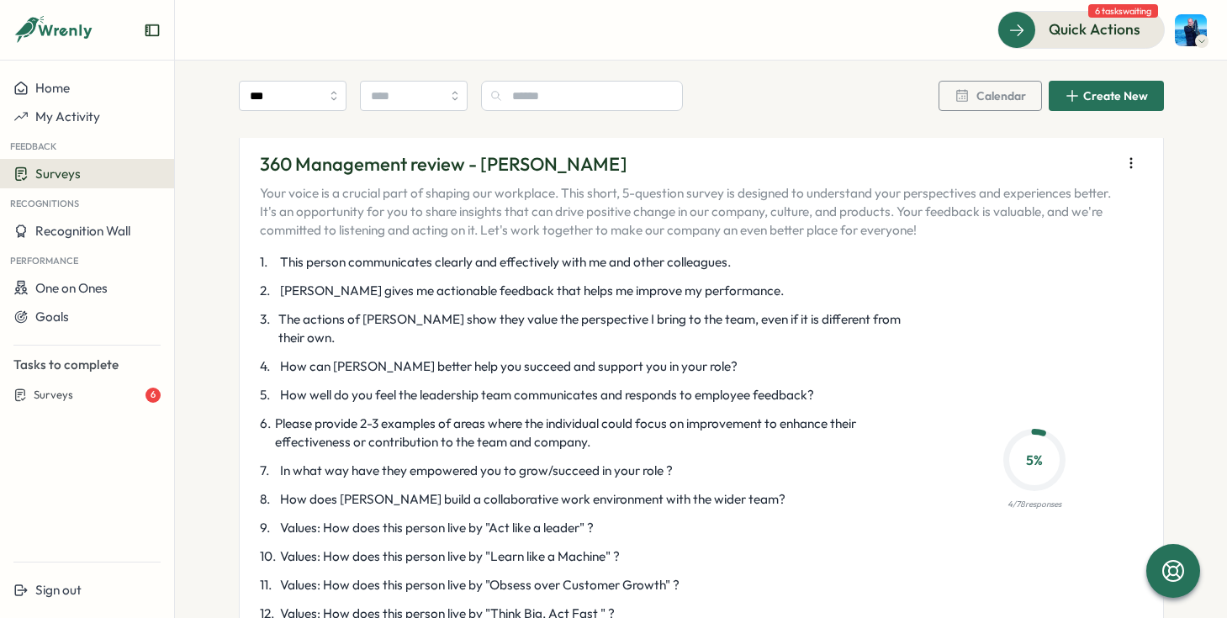
click at [367, 165] on p "360 Management review - [PERSON_NAME]" at bounding box center [686, 164] width 852 height 26
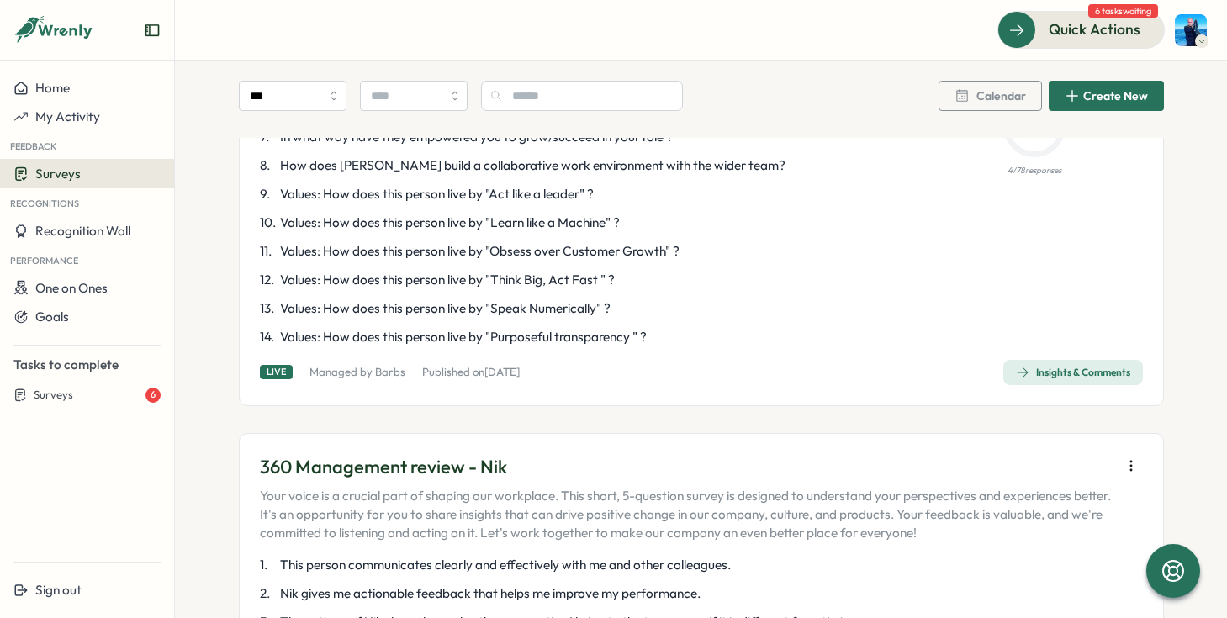
scroll to position [1053, 0]
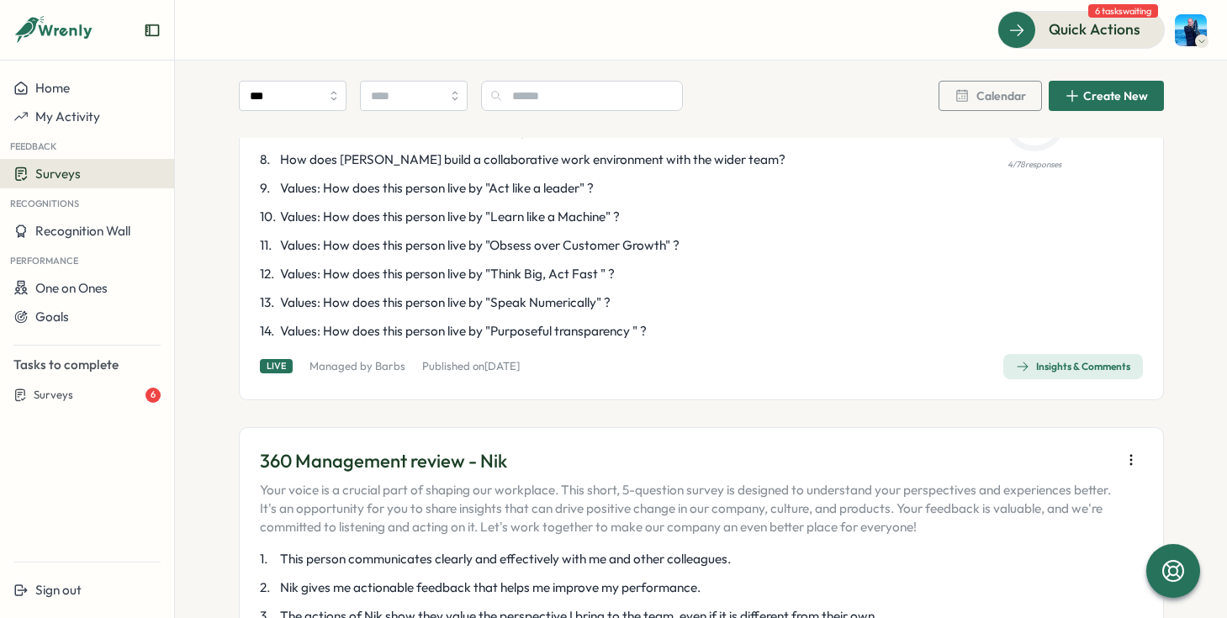
click at [1095, 360] on div "Insights & Comments" at bounding box center [1073, 366] width 114 height 13
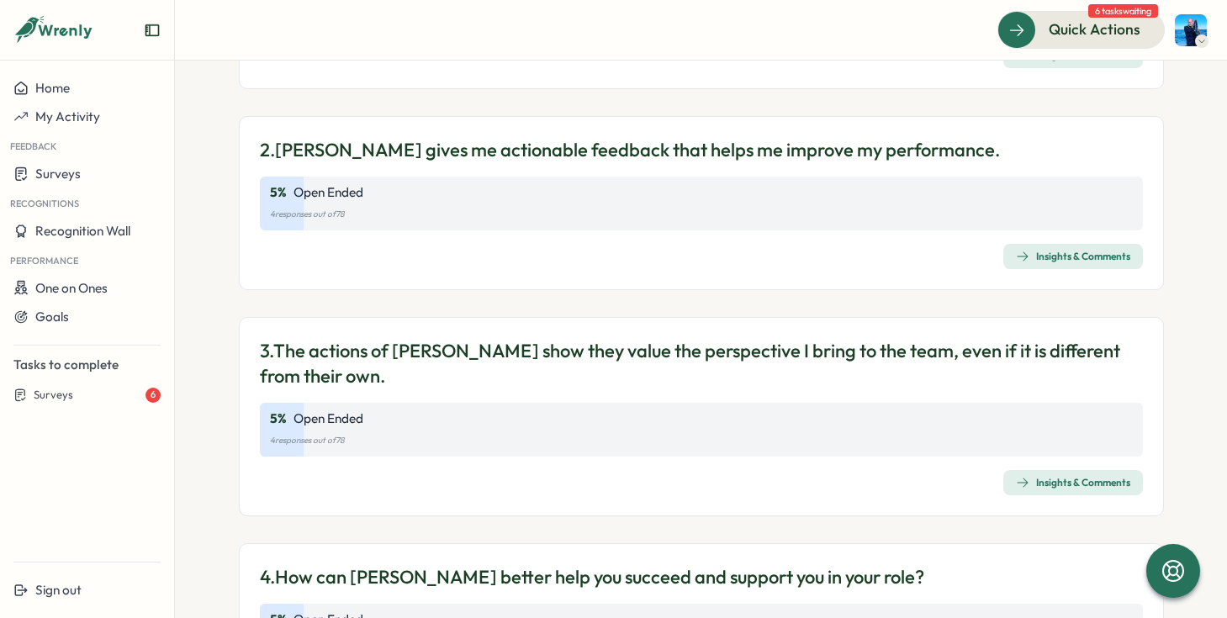
scroll to position [443, 0]
click at [1035, 259] on div "Insights & Comments" at bounding box center [1073, 254] width 114 height 13
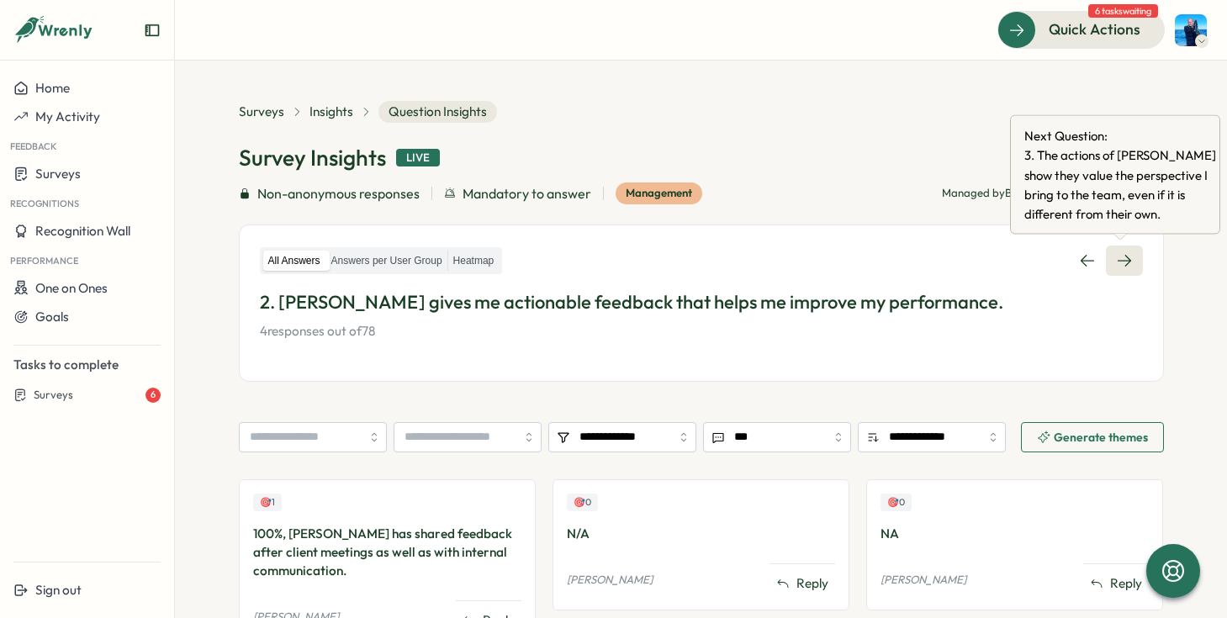
click at [1118, 266] on icon at bounding box center [1124, 260] width 17 height 17
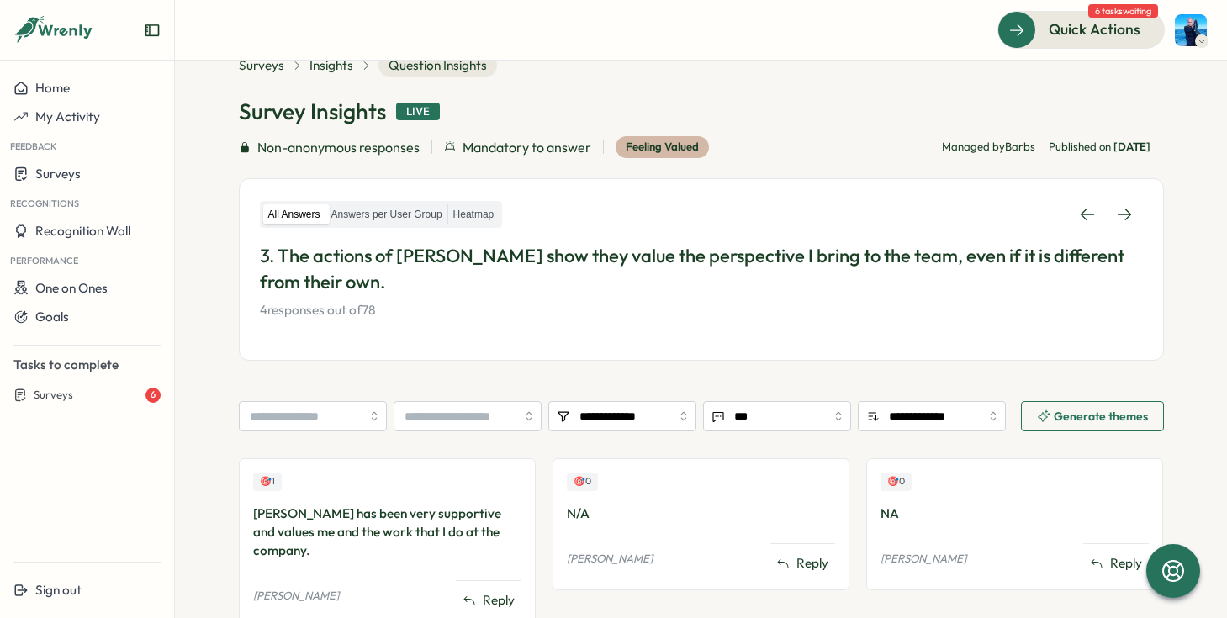
scroll to position [45, 0]
click at [1119, 205] on link at bounding box center [1124, 215] width 37 height 30
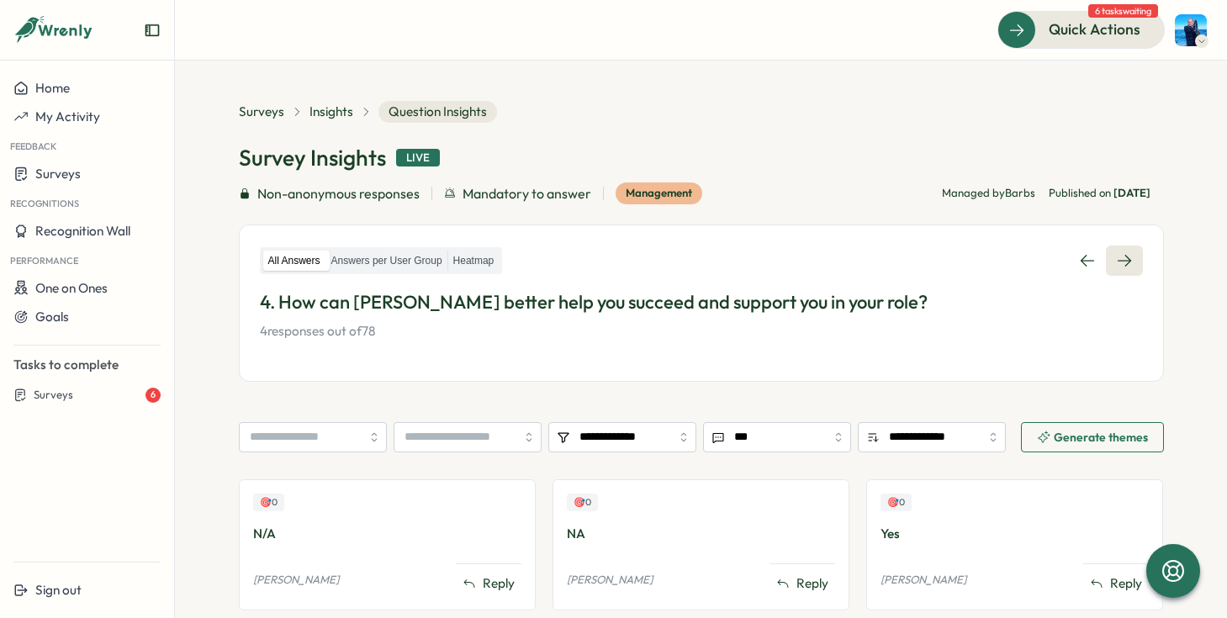
click at [1126, 249] on link at bounding box center [1124, 260] width 37 height 30
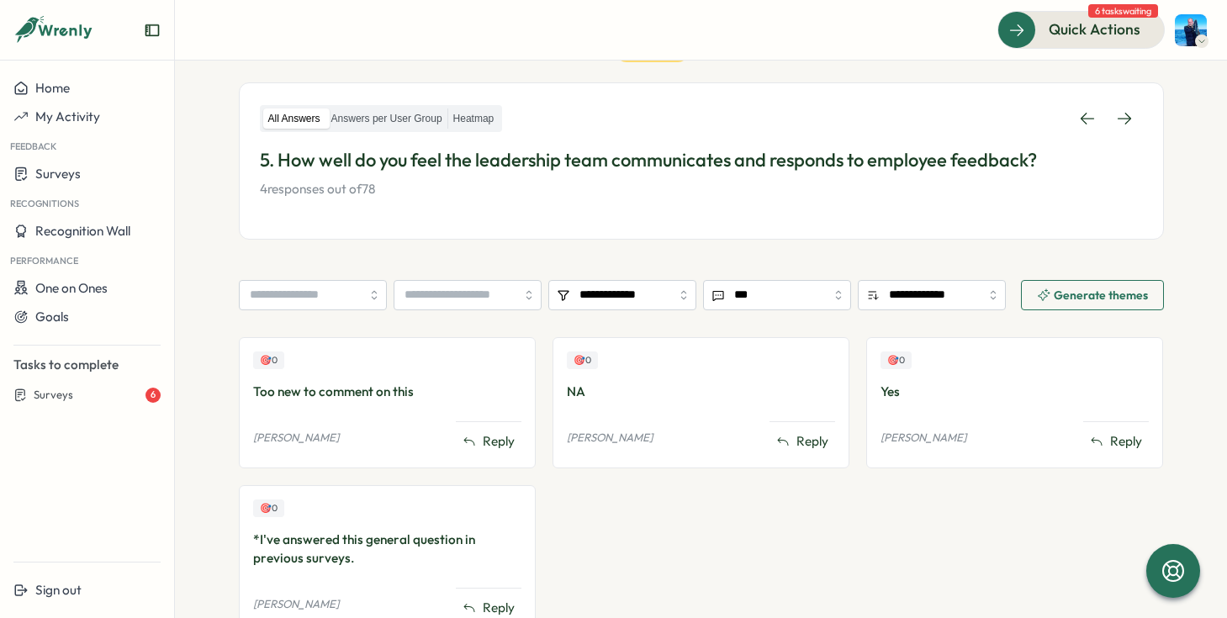
scroll to position [61, 0]
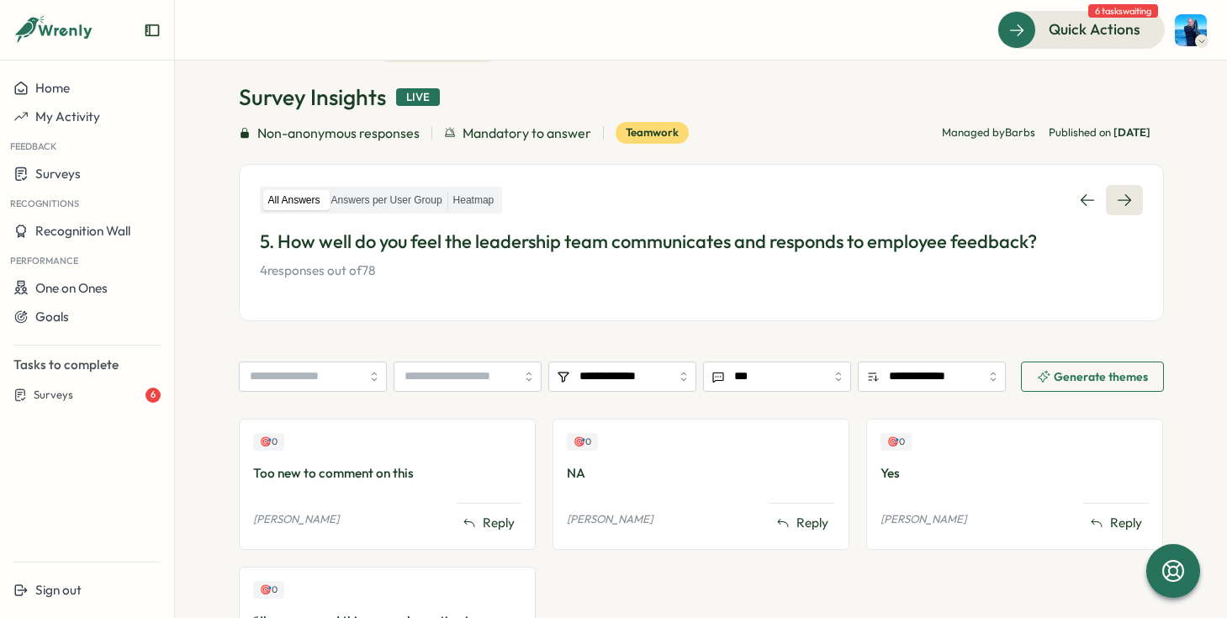
click at [1120, 194] on icon at bounding box center [1122, 200] width 13 height 12
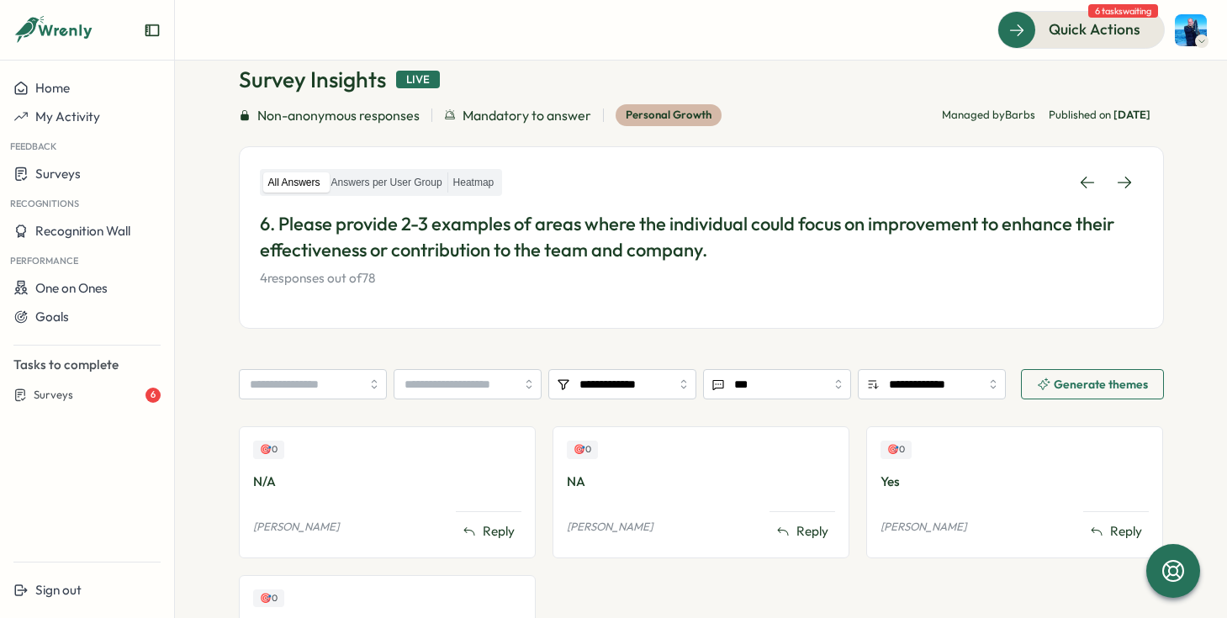
scroll to position [69, 0]
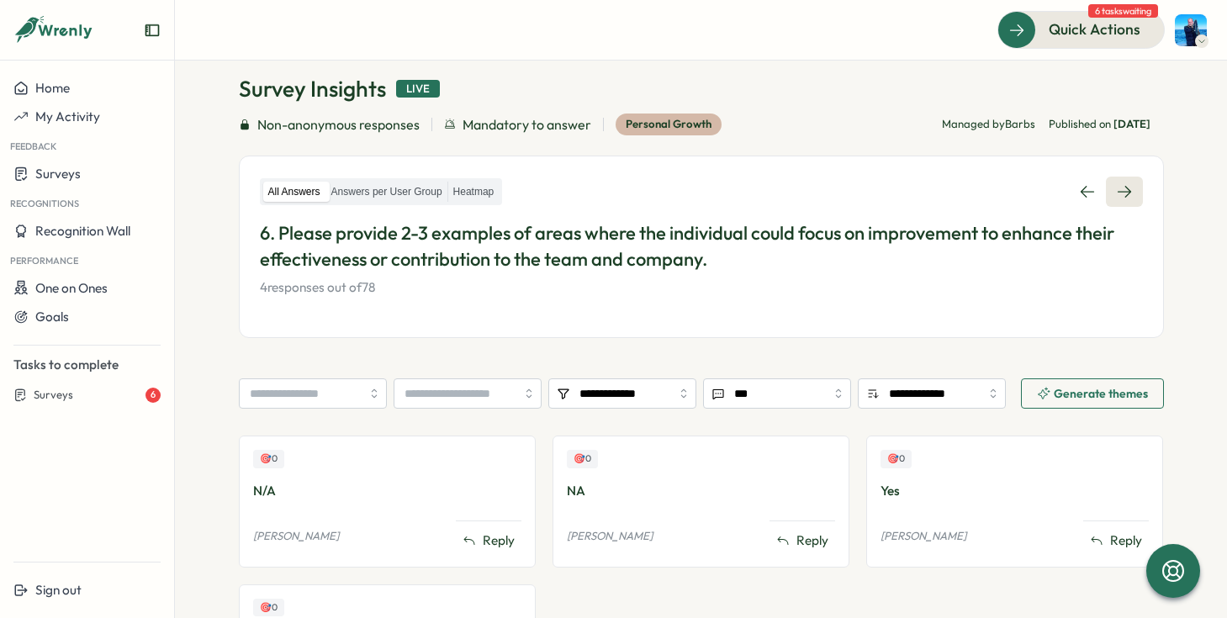
click at [1130, 195] on link at bounding box center [1124, 192] width 37 height 30
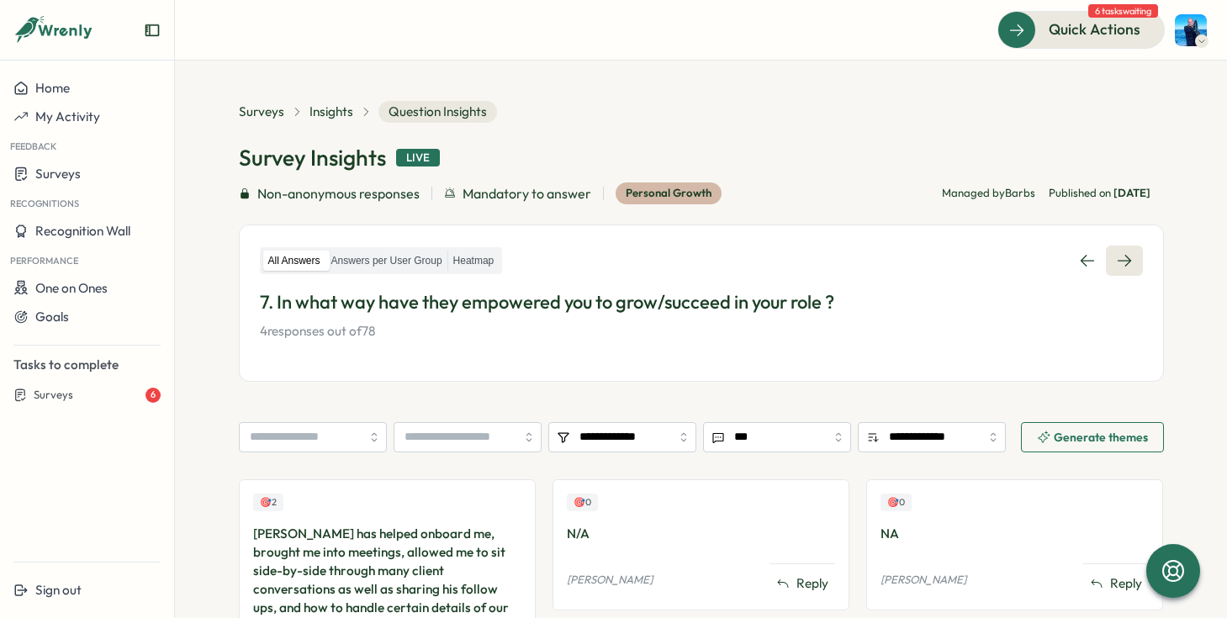
click at [1120, 257] on icon at bounding box center [1124, 260] width 17 height 17
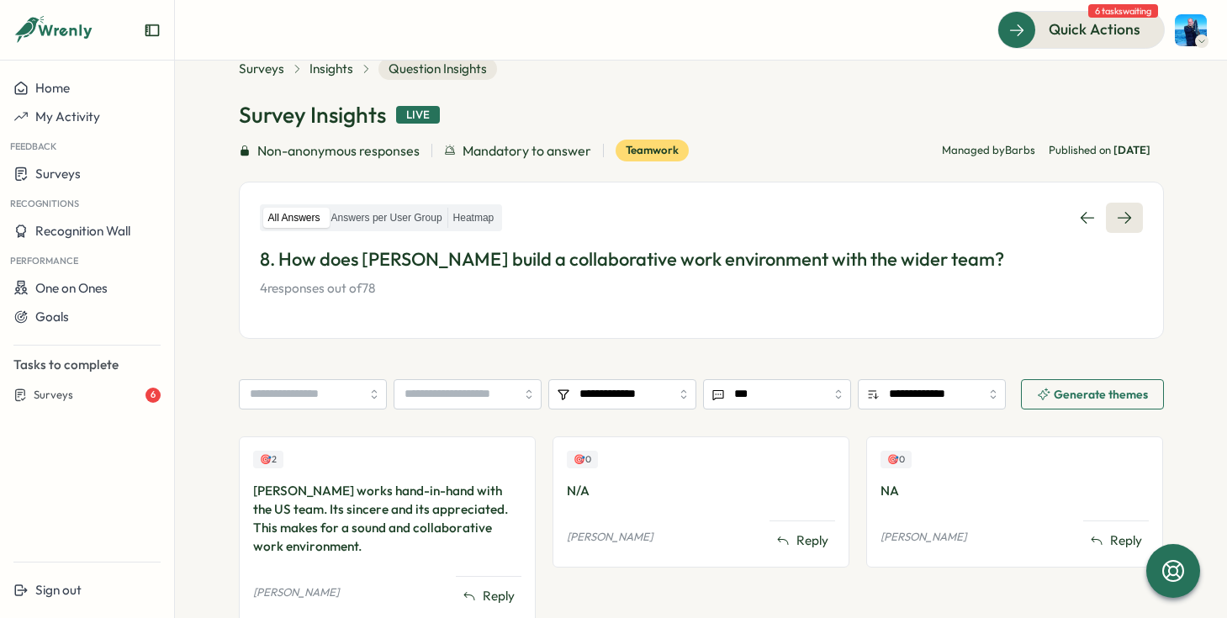
scroll to position [136, 0]
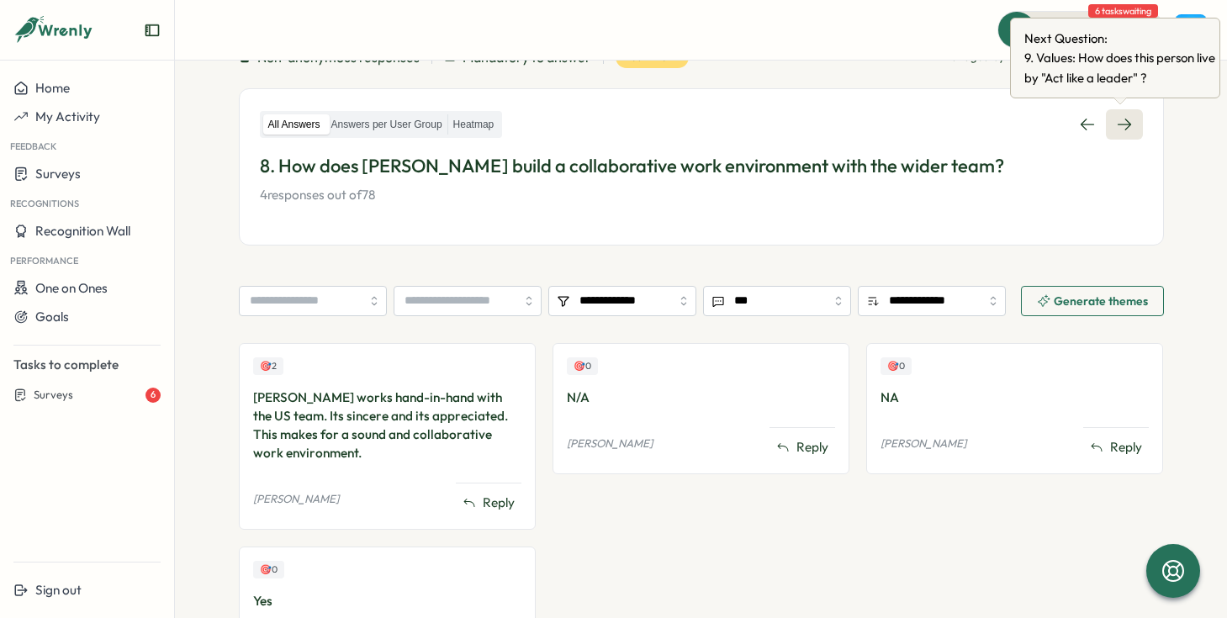
click at [1129, 129] on link at bounding box center [1124, 124] width 37 height 30
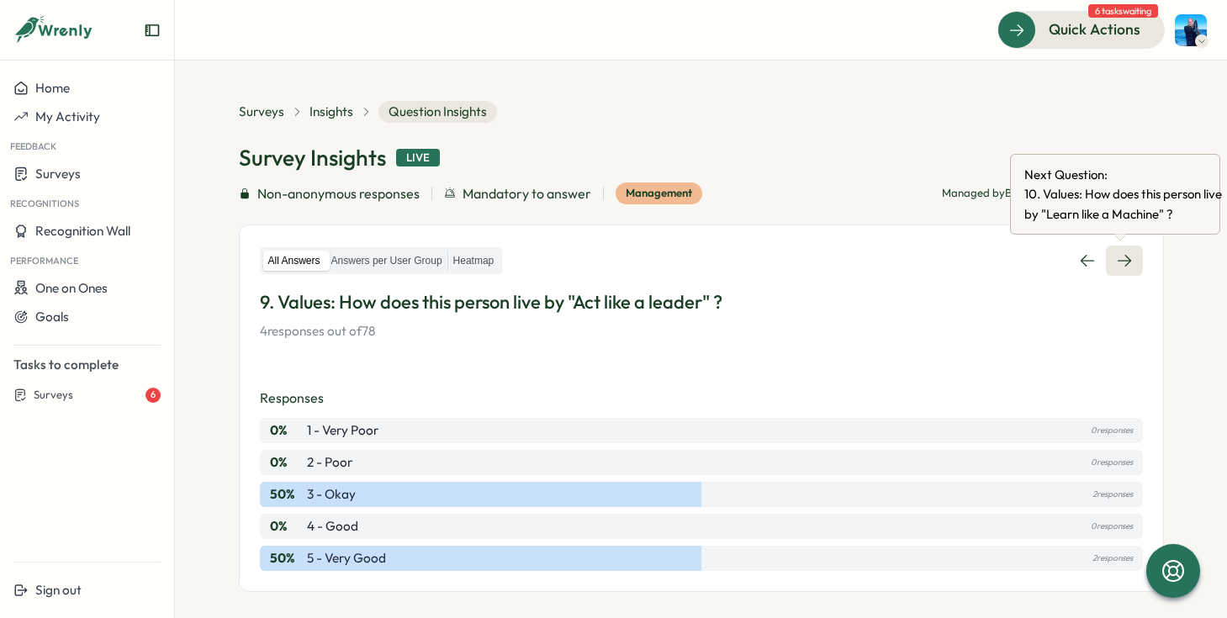
click at [1121, 256] on icon at bounding box center [1122, 261] width 13 height 12
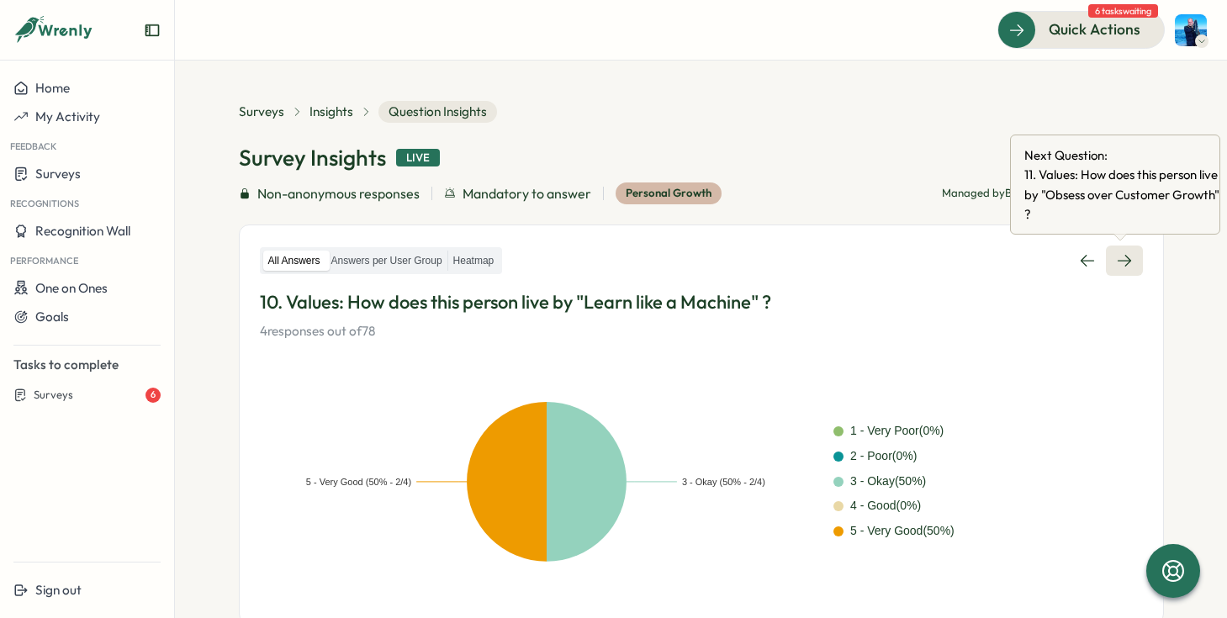
click at [1126, 261] on icon at bounding box center [1124, 260] width 17 height 17
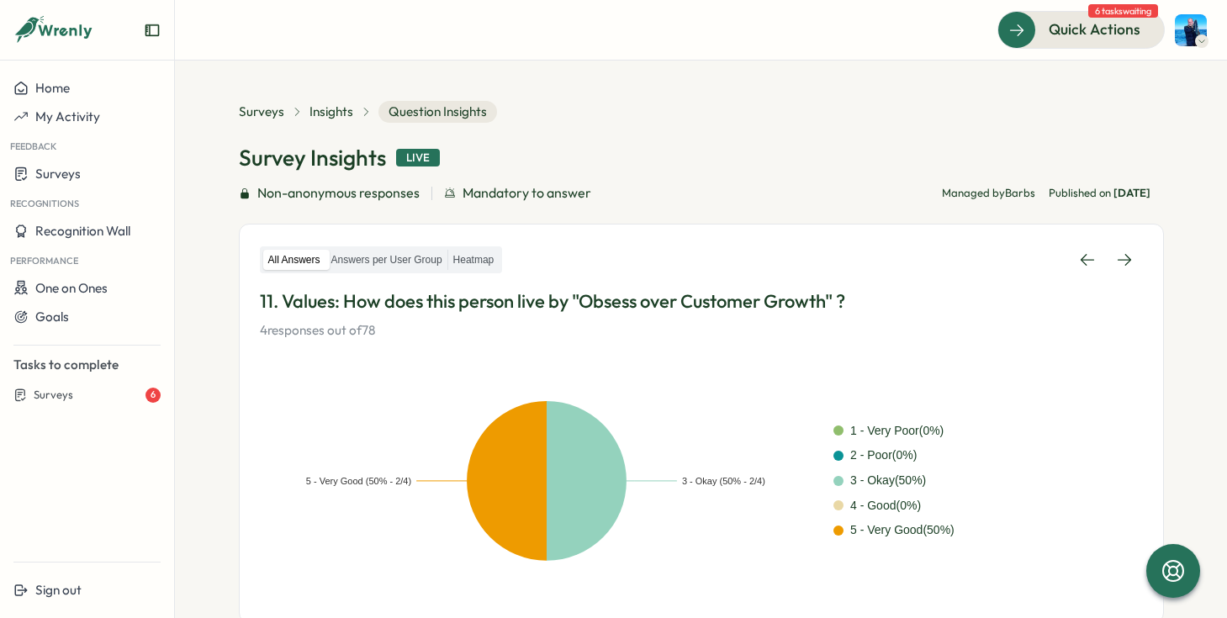
click at [1126, 261] on icon at bounding box center [1124, 259] width 17 height 17
click at [1127, 261] on link at bounding box center [1124, 260] width 37 height 30
click at [387, 282] on div "All Answers Answers per User Group Heatmap 13. Values: How does this person liv…" at bounding box center [701, 292] width 883 height 95
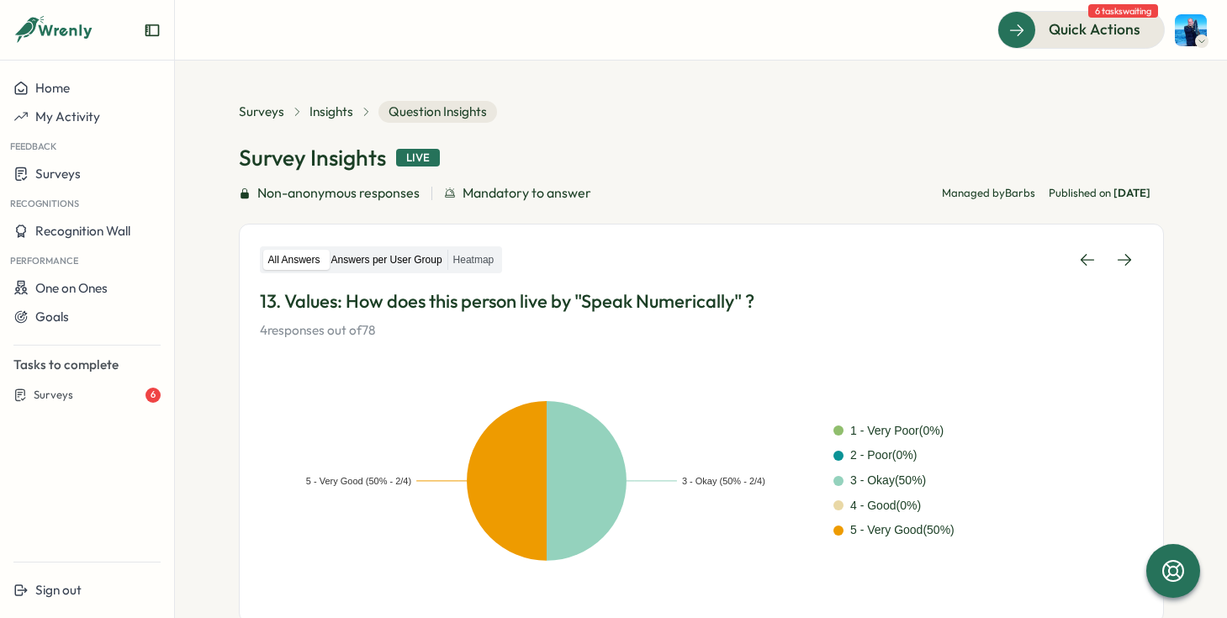
click at [375, 262] on label "Answers per User Group" at bounding box center [386, 260] width 121 height 21
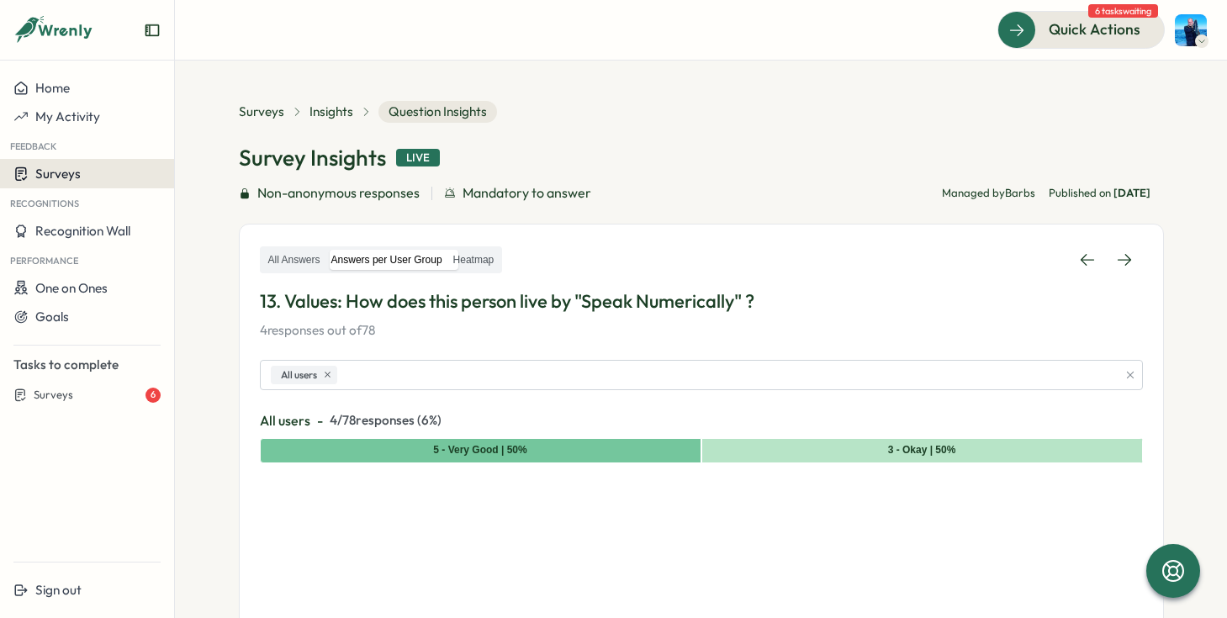
click at [104, 171] on div "Surveys" at bounding box center [86, 174] width 147 height 16
click at [72, 72] on aside "Home My Activity Feedback Surveys Recognitions Recognition Wall Performance One…" at bounding box center [87, 309] width 175 height 618
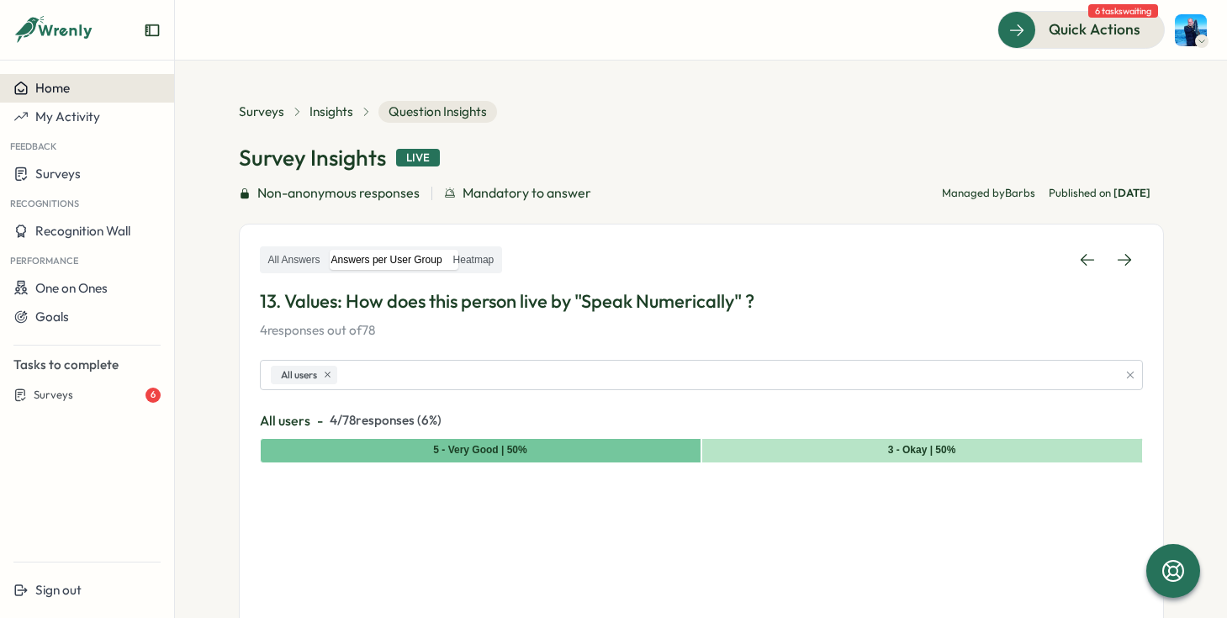
click at [71, 92] on div "Home" at bounding box center [86, 88] width 147 height 15
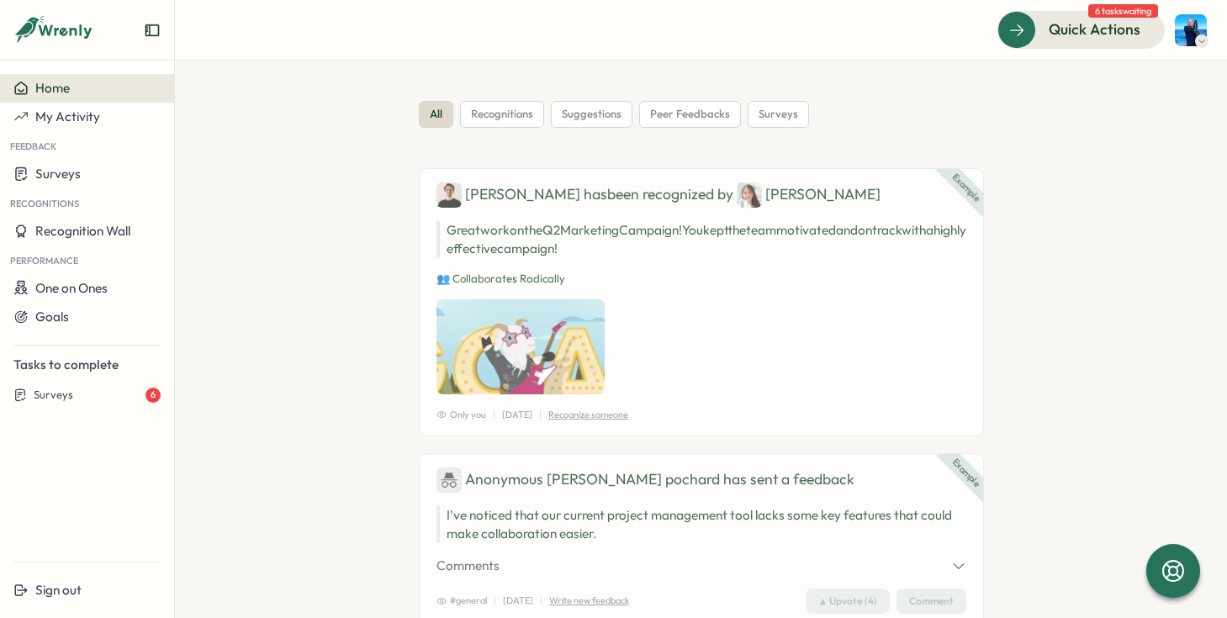
click at [73, 95] on div "Home" at bounding box center [86, 88] width 147 height 15
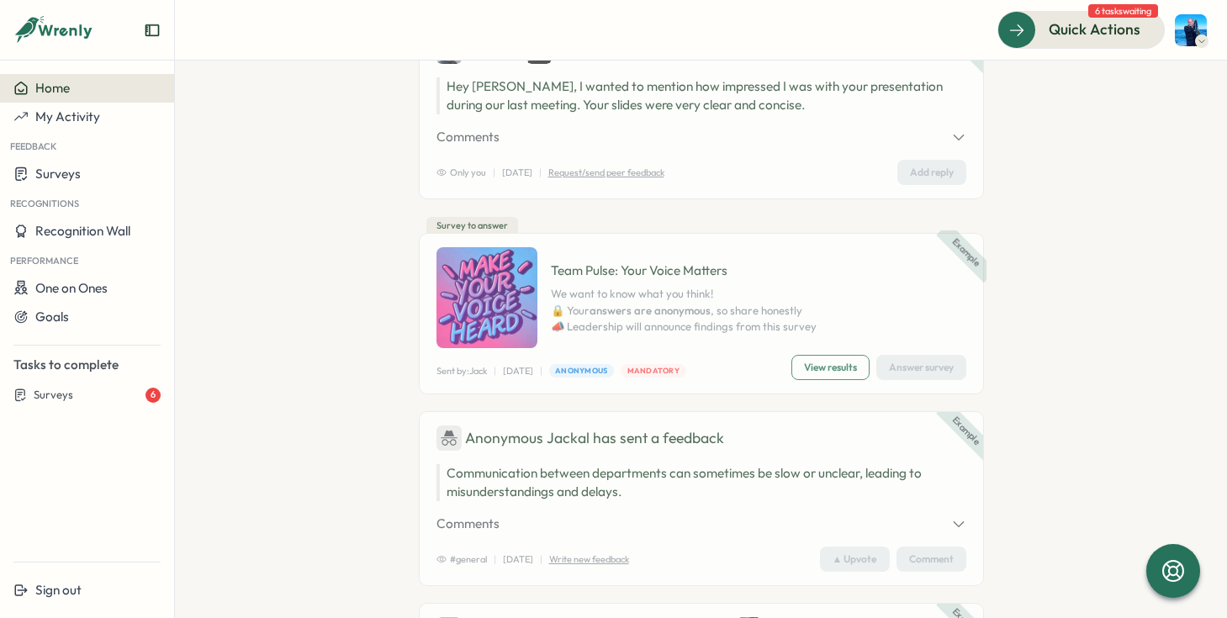
scroll to position [962, 0]
